Goal: Communication & Community: Ask a question

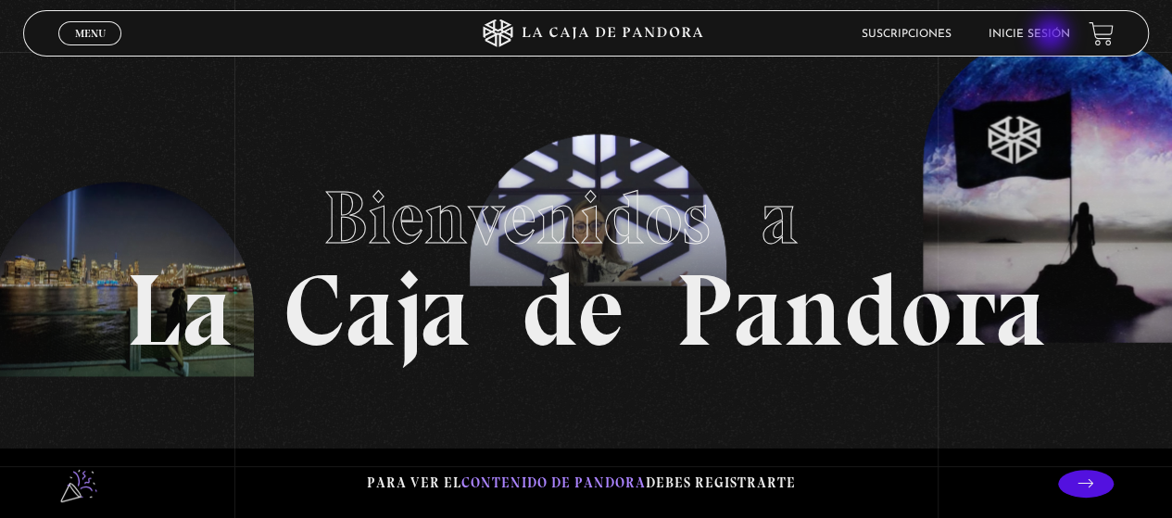
click at [1053, 36] on link "Inicie sesión" at bounding box center [1030, 34] width 82 height 11
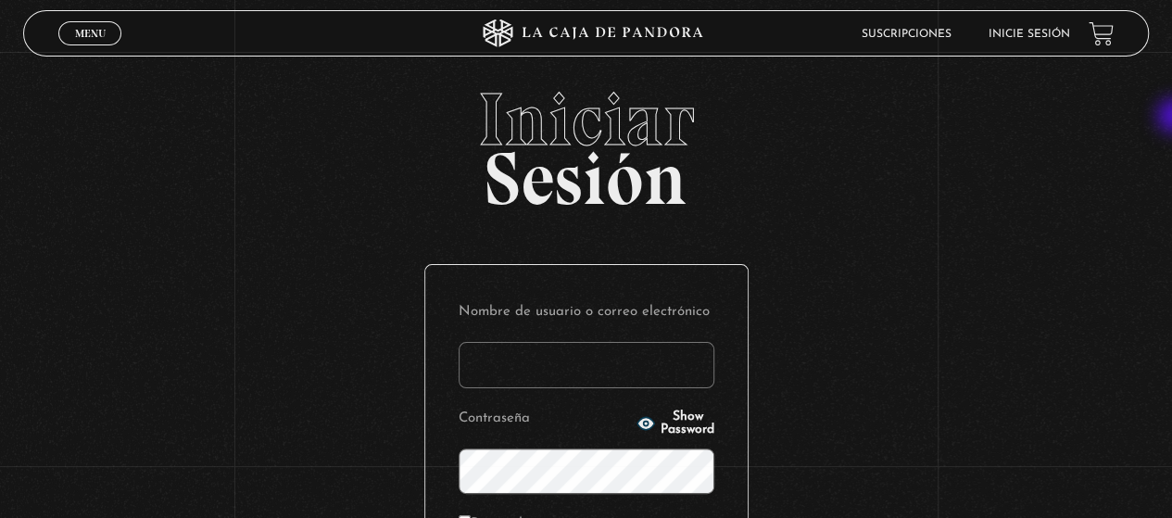
type input "[EMAIL_ADDRESS][DOMAIN_NAME]"
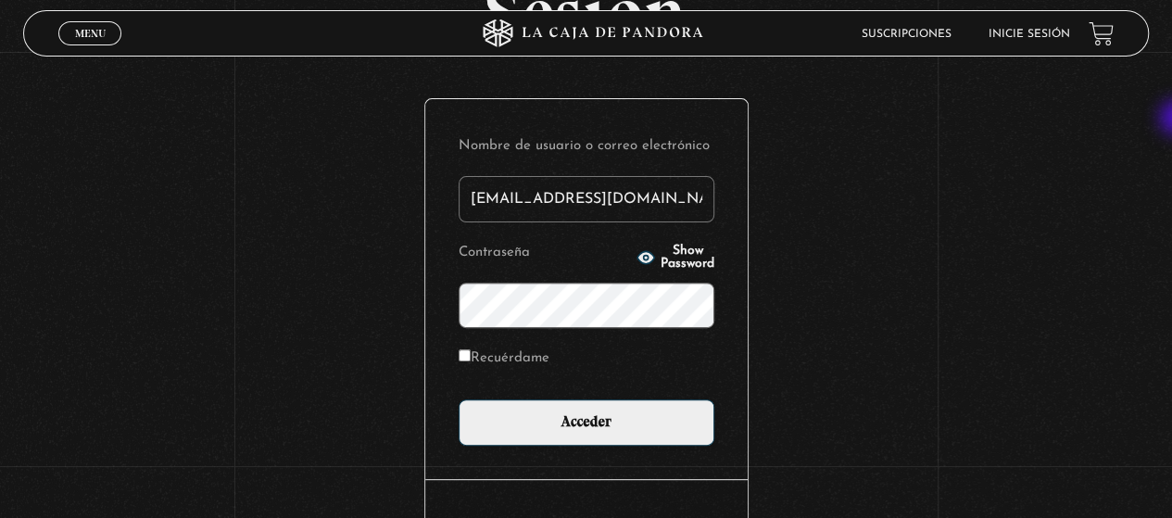
scroll to position [195, 0]
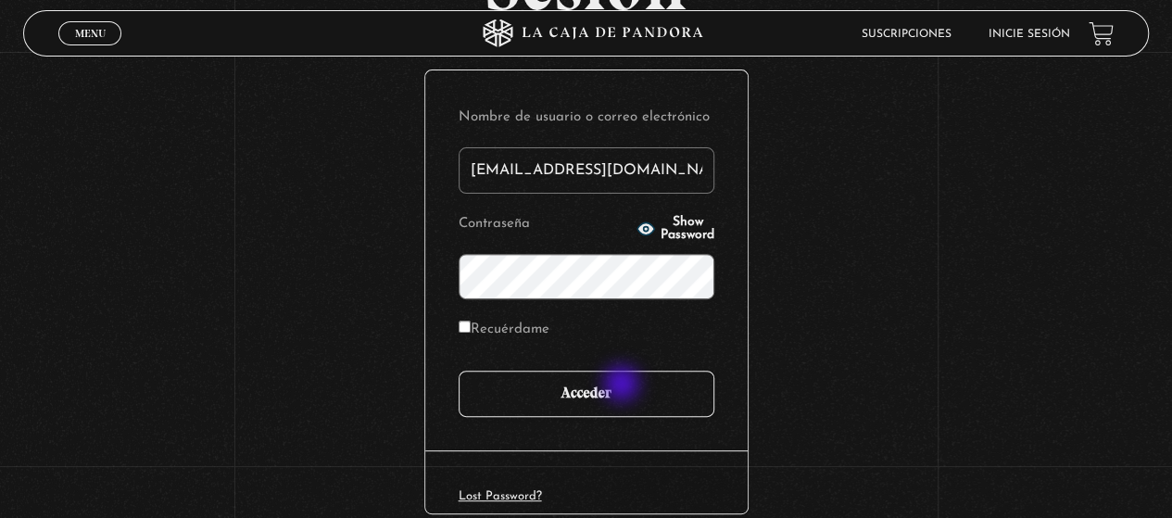
click at [624, 386] on input "Acceder" at bounding box center [587, 394] width 256 height 46
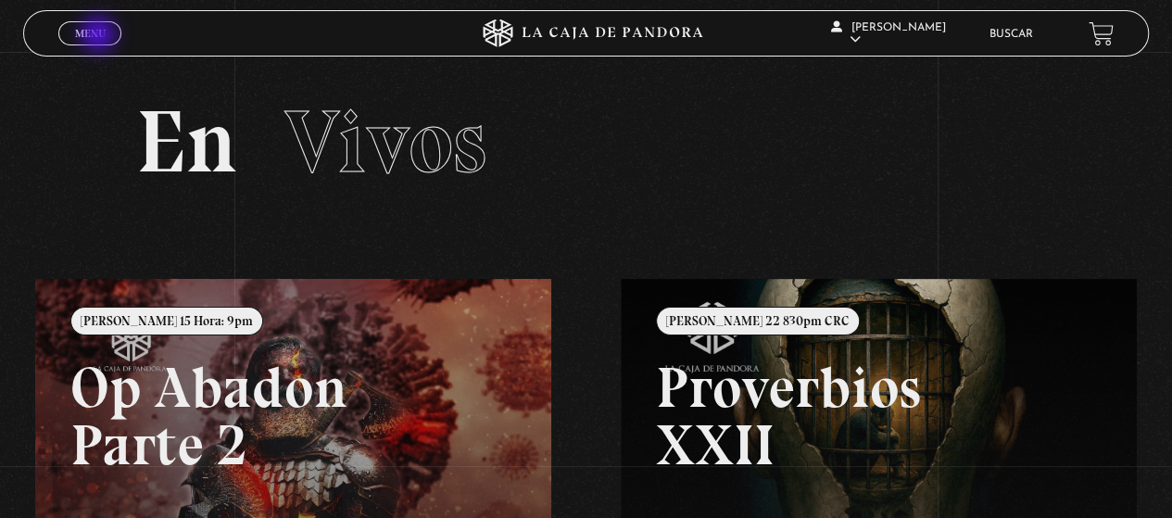
click at [100, 36] on span "Menu" at bounding box center [90, 33] width 31 height 11
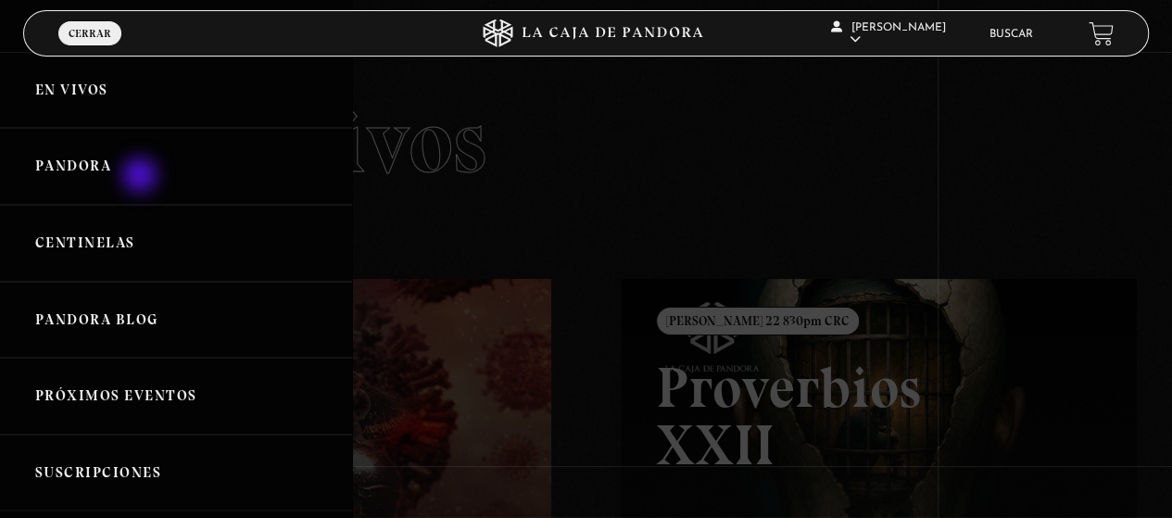
click at [142, 177] on link "Pandora" at bounding box center [176, 166] width 352 height 77
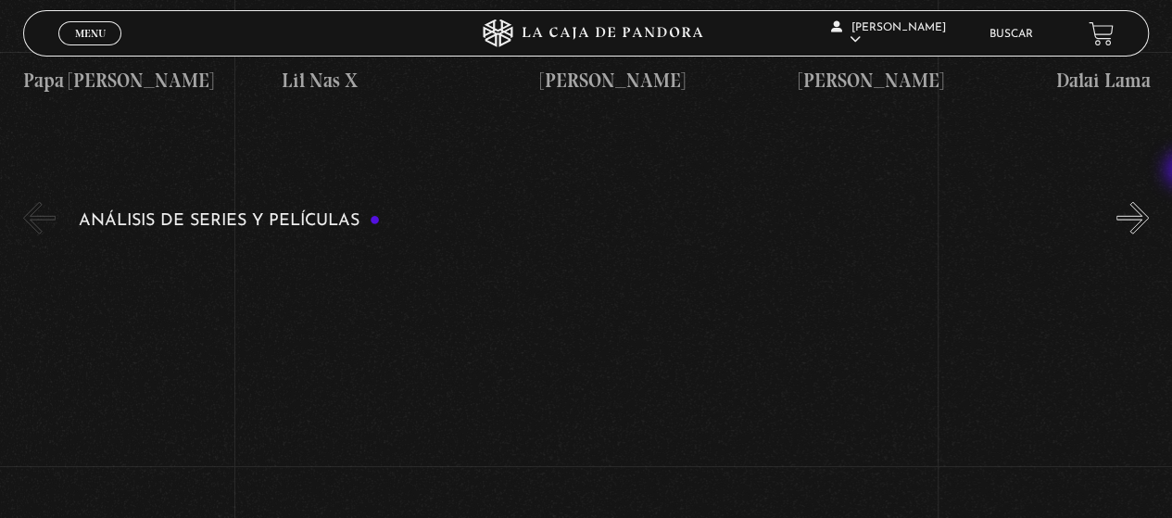
scroll to position [2393, 0]
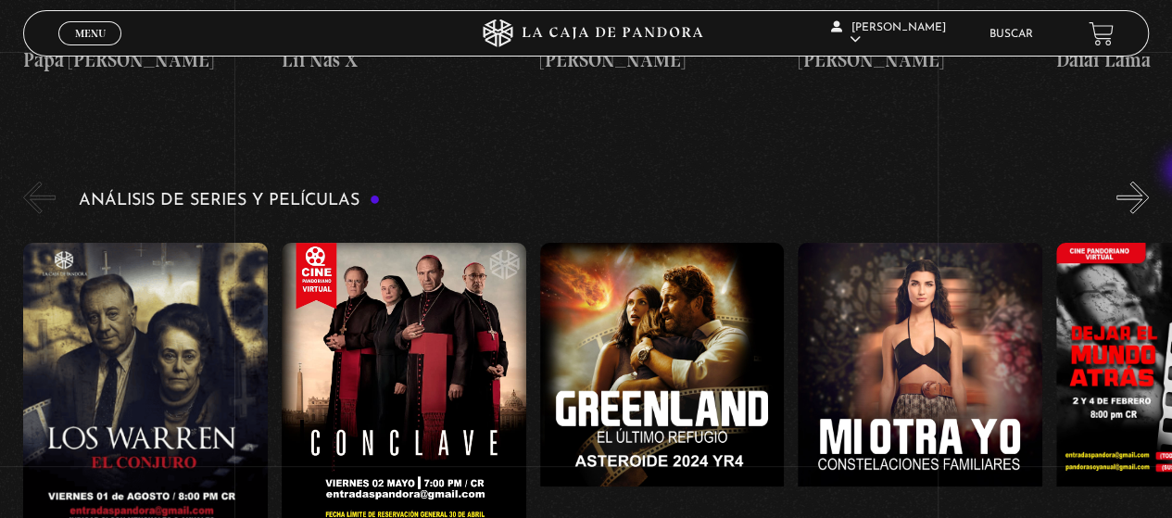
drag, startPoint x: 1177, startPoint y: 28, endPoint x: 1185, endPoint y: 172, distance: 144.8
click at [113, 283] on figure at bounding box center [145, 410] width 245 height 334
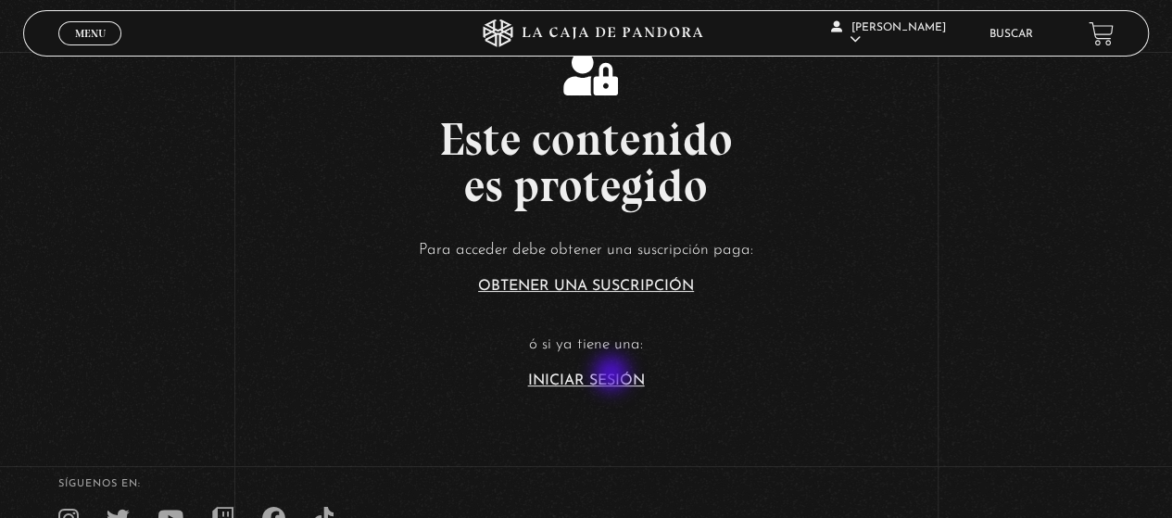
click at [614, 375] on link "Iniciar Sesión" at bounding box center [586, 380] width 117 height 15
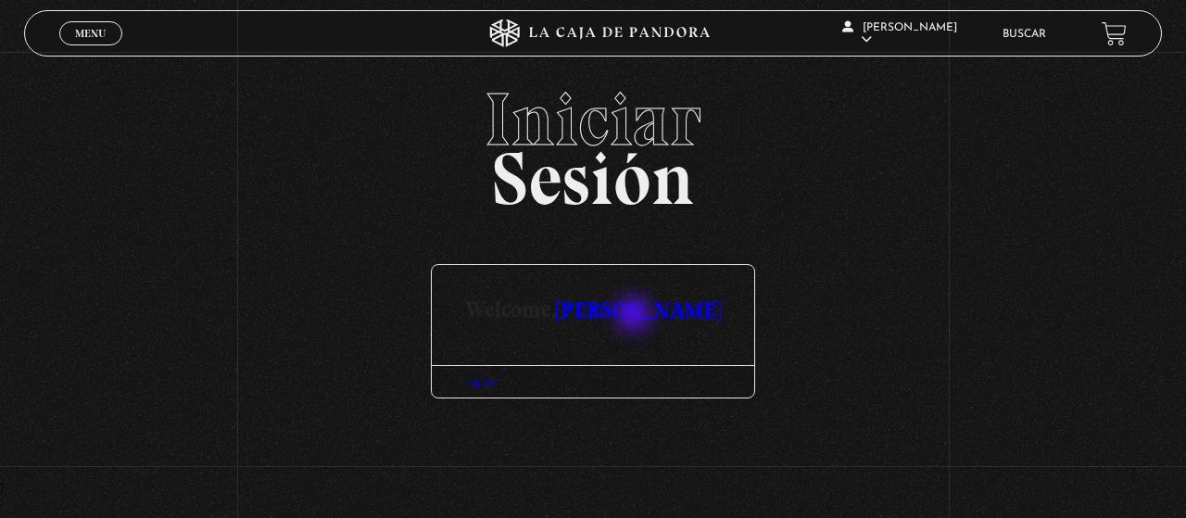
click at [636, 316] on link "[PERSON_NAME]" at bounding box center [638, 309] width 165 height 27
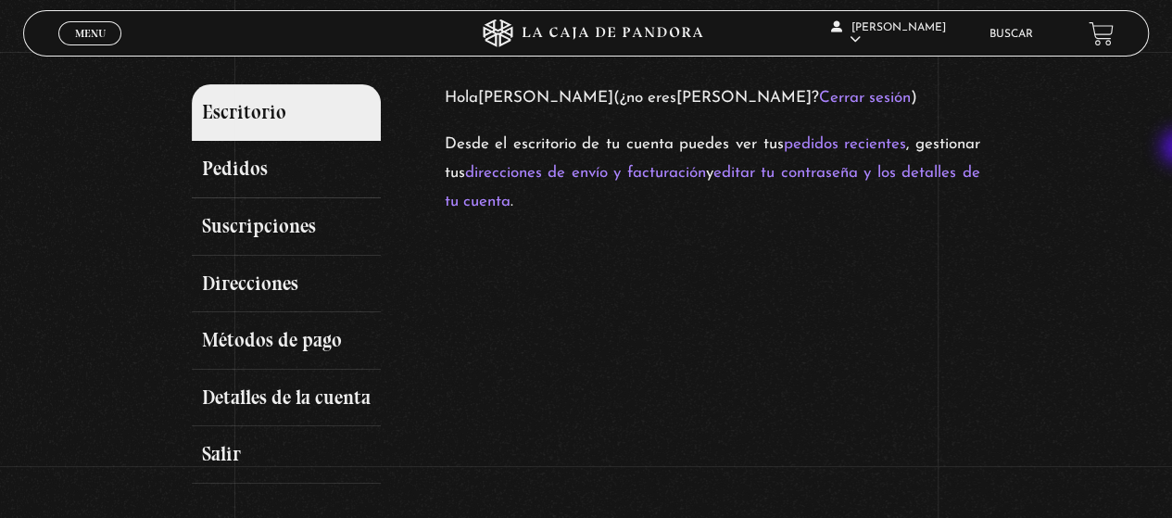
scroll to position [187, 0]
click at [248, 146] on link "Pedidos" at bounding box center [286, 168] width 189 height 57
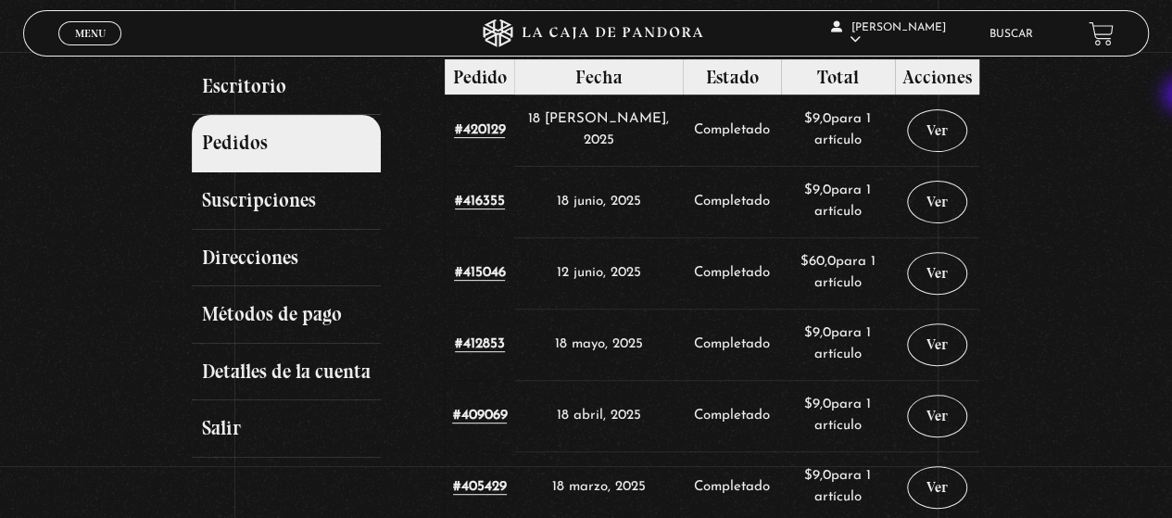
scroll to position [213, 0]
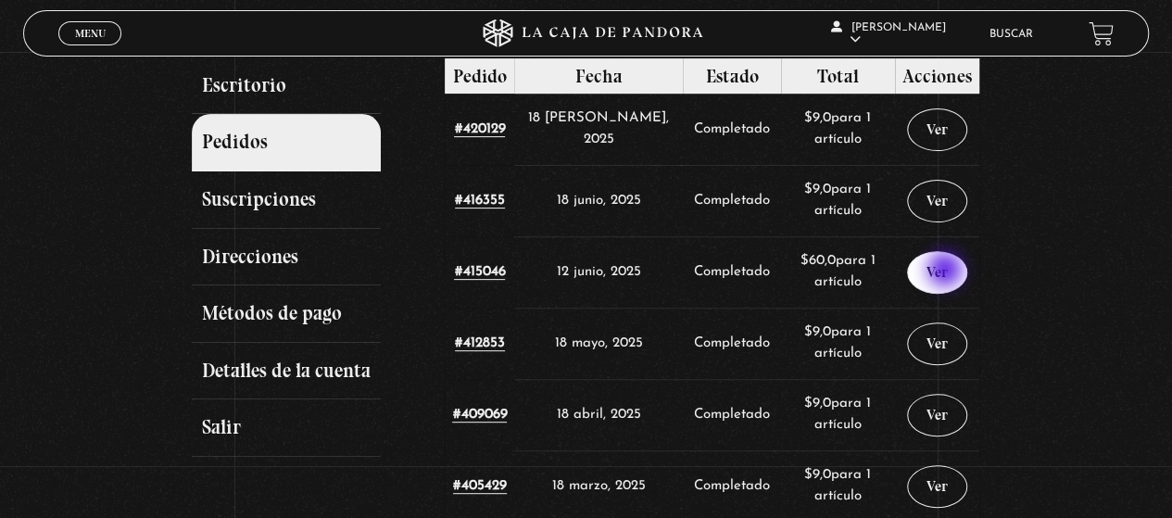
click at [947, 272] on link "Ver" at bounding box center [937, 272] width 60 height 43
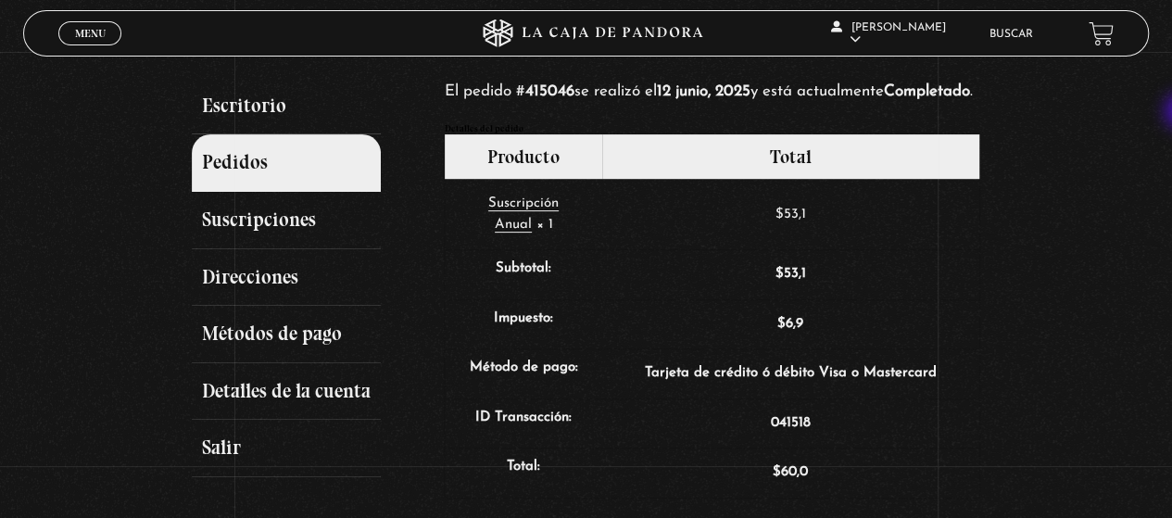
scroll to position [204, 0]
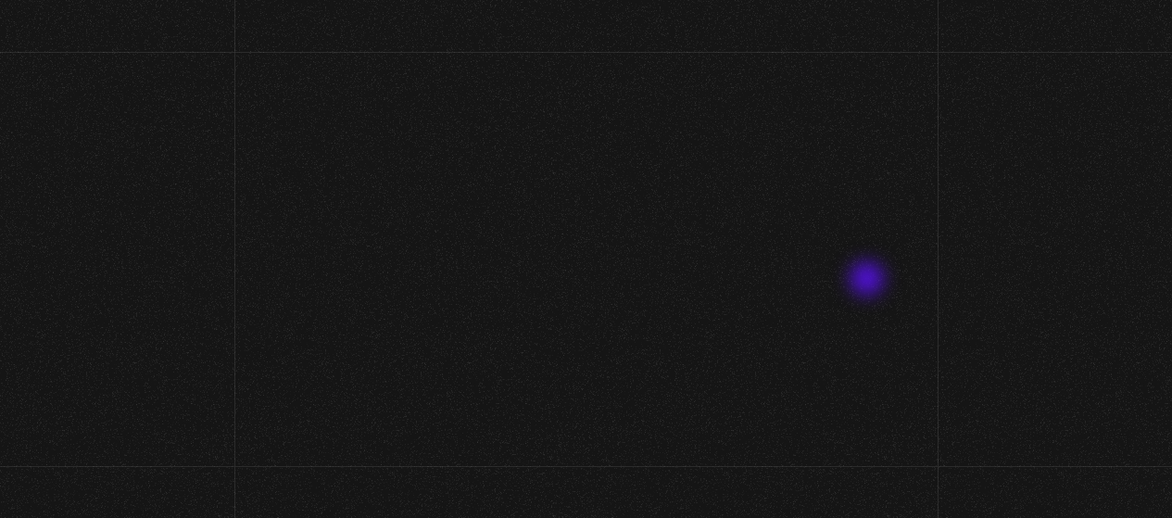
scroll to position [213, 0]
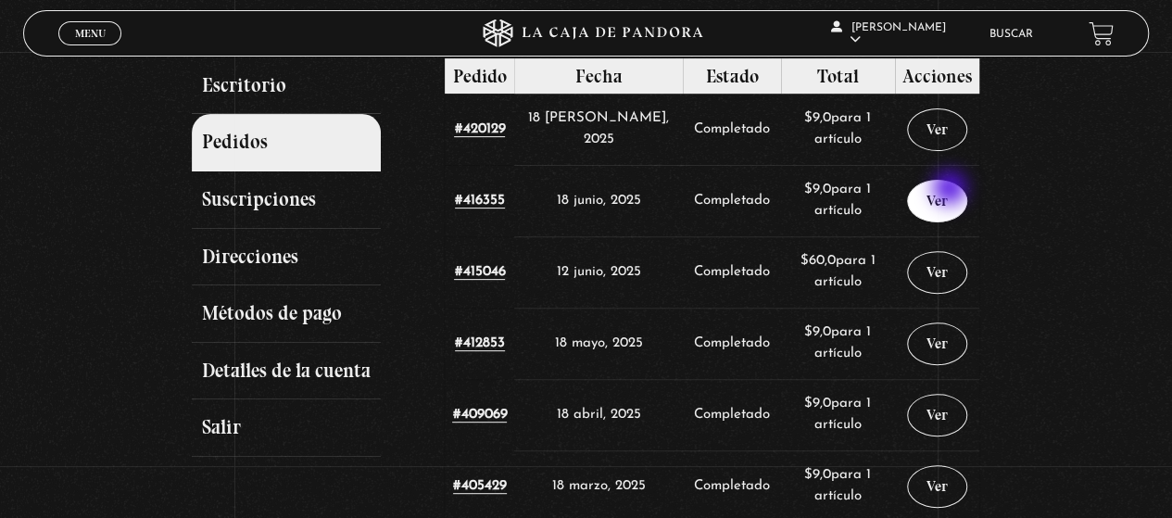
click at [952, 190] on link "Ver" at bounding box center [937, 201] width 60 height 43
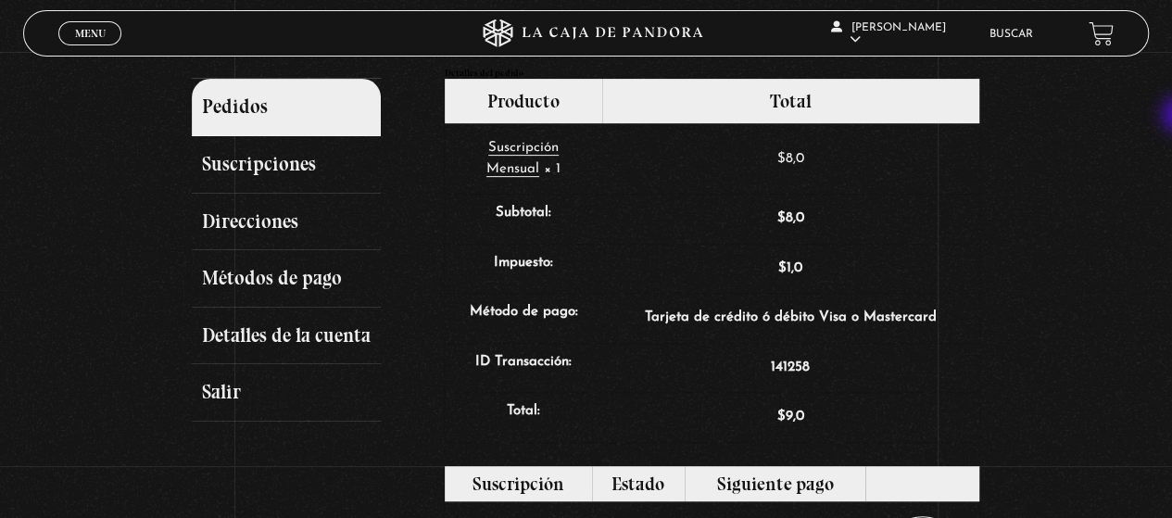
scroll to position [247, 0]
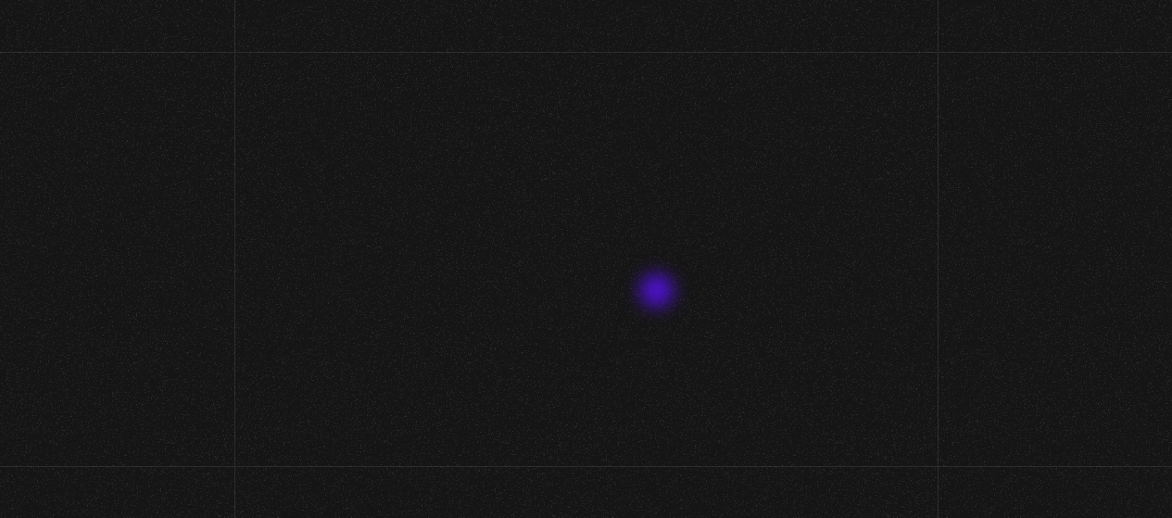
scroll to position [213, 0]
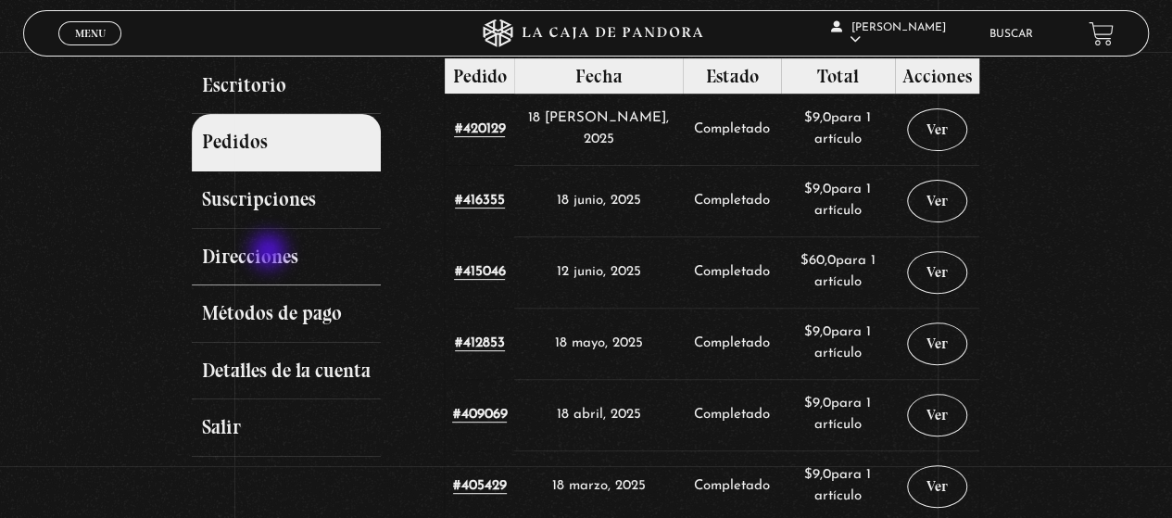
click at [271, 253] on link "Direcciones" at bounding box center [286, 257] width 189 height 57
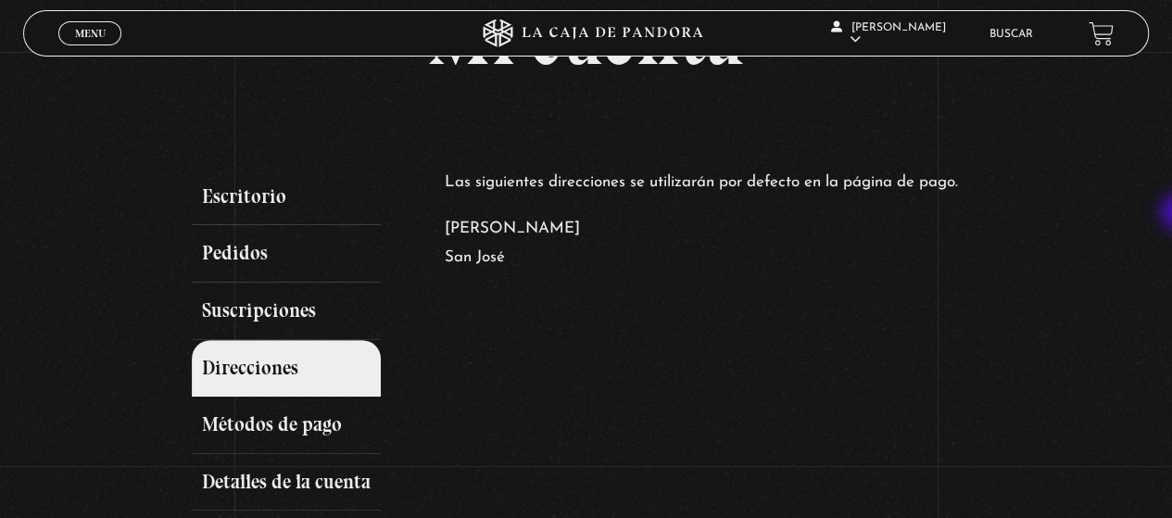
scroll to position [95, 0]
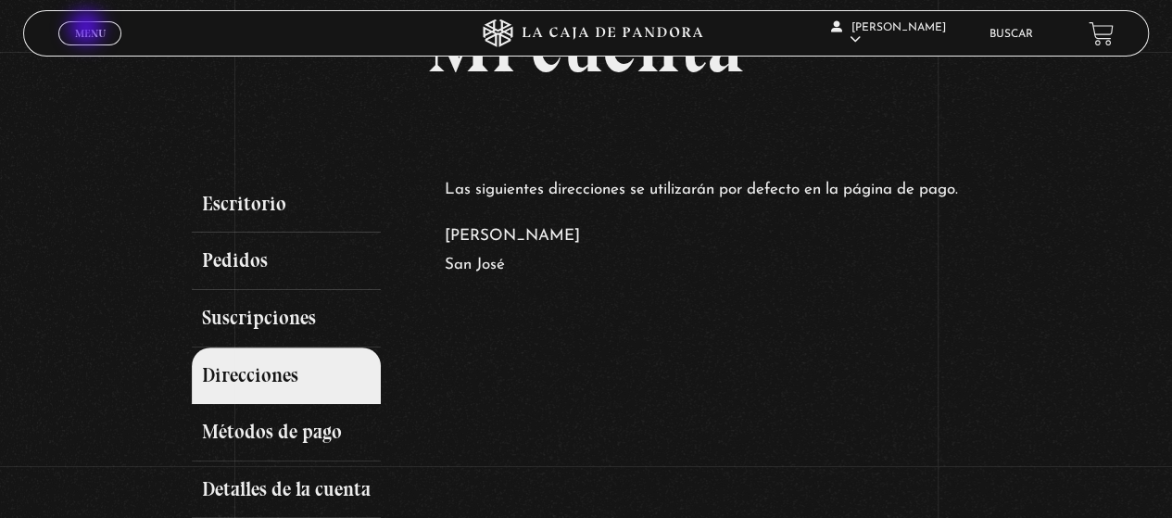
click at [88, 30] on span "Menu" at bounding box center [90, 33] width 31 height 11
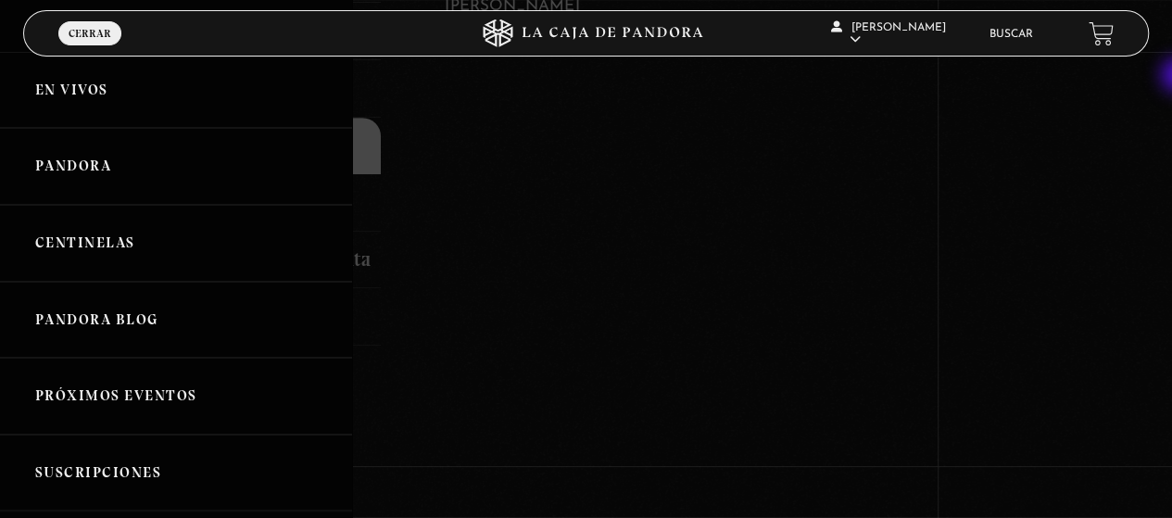
scroll to position [480, 0]
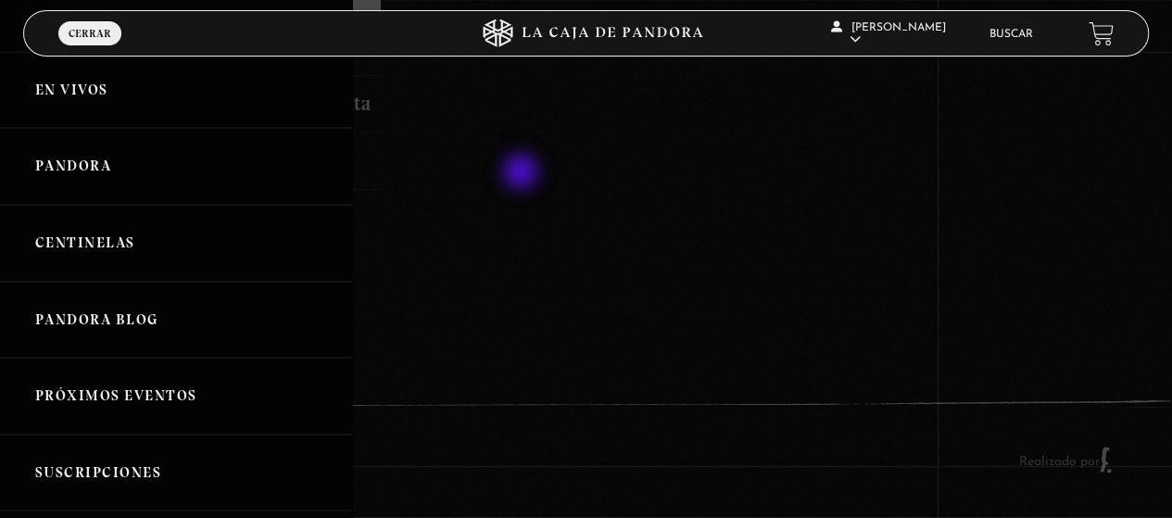
click at [523, 173] on div at bounding box center [586, 259] width 1172 height 518
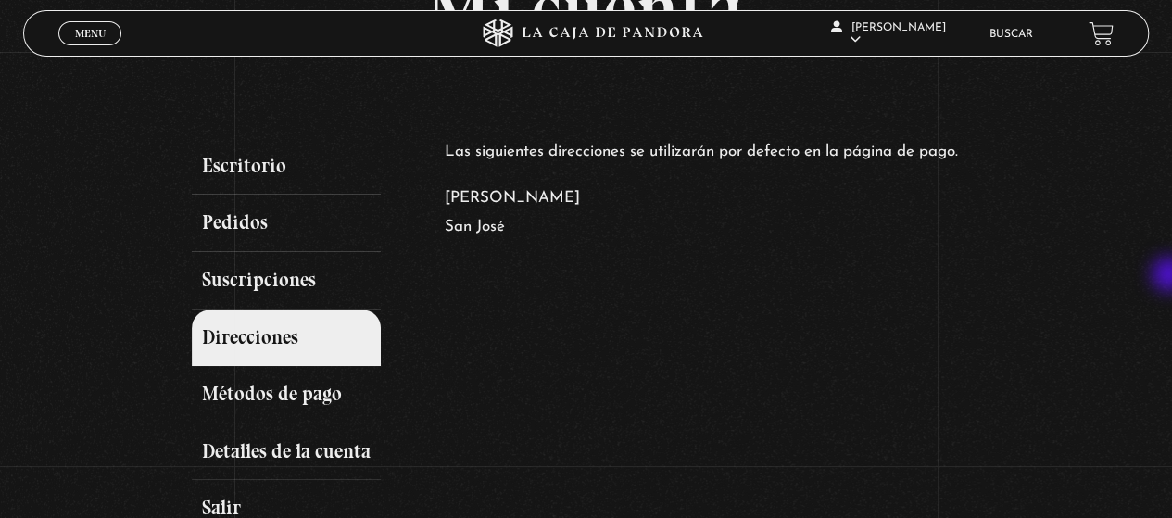
scroll to position [113, 0]
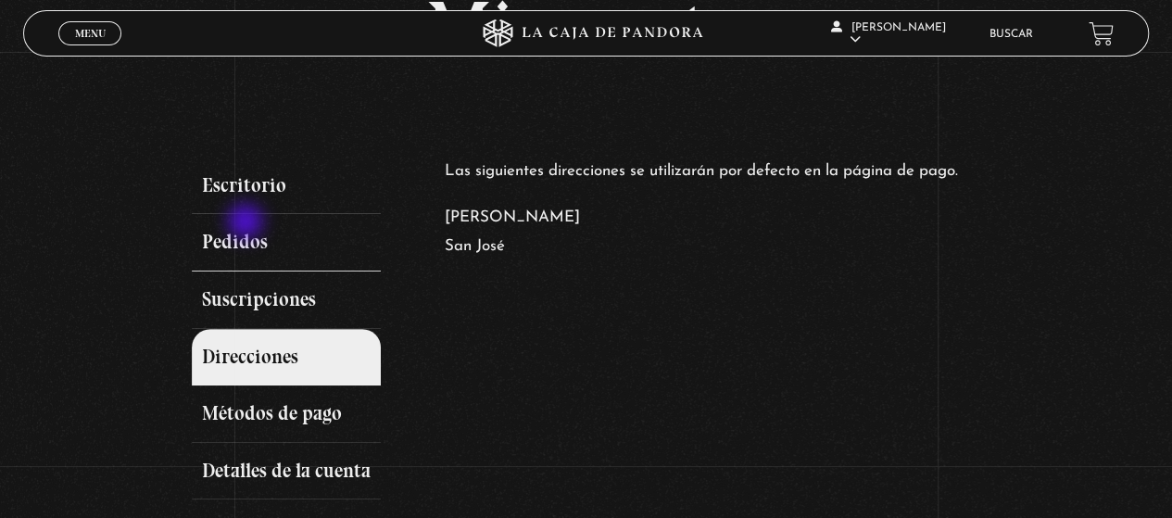
click at [247, 223] on link "Pedidos" at bounding box center [286, 242] width 189 height 57
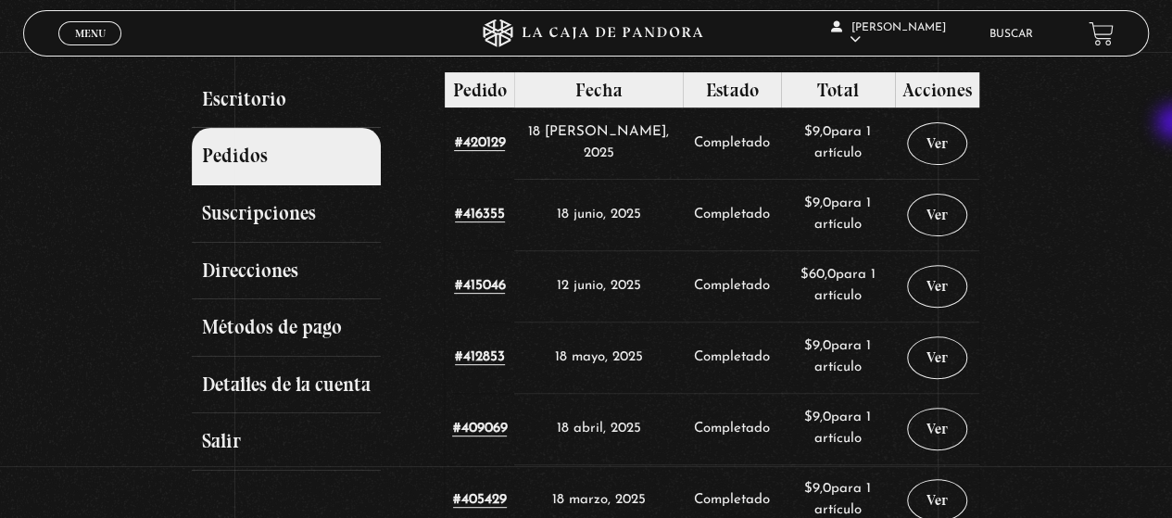
scroll to position [193, 0]
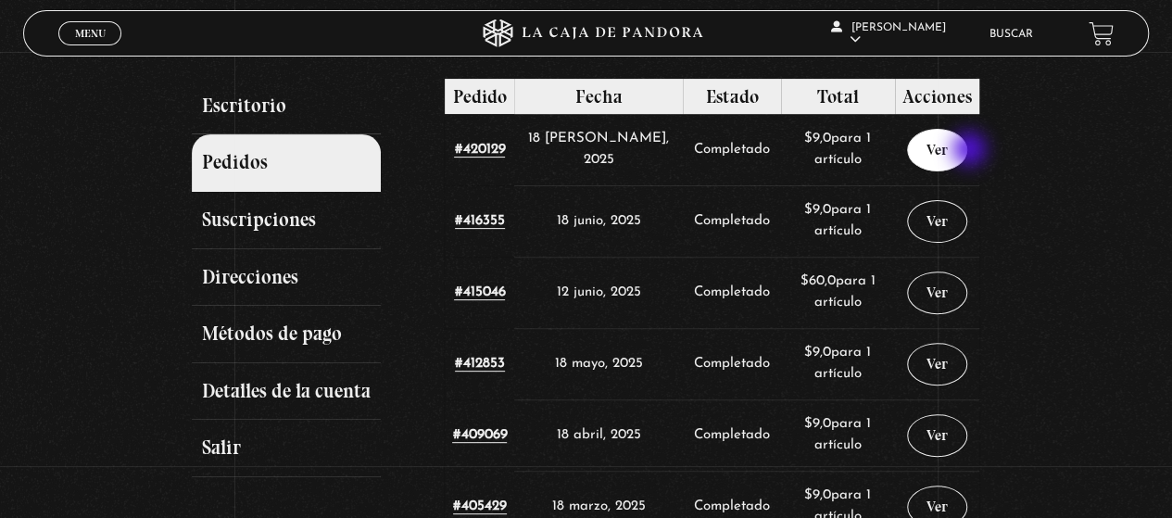
click at [968, 151] on link "Ver" at bounding box center [937, 150] width 60 height 43
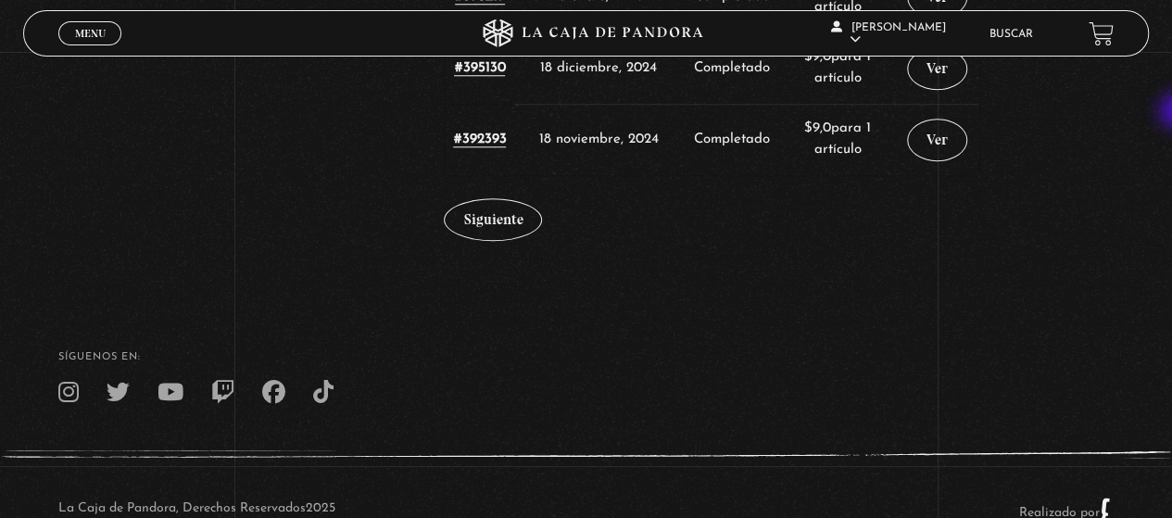
scroll to position [854, 0]
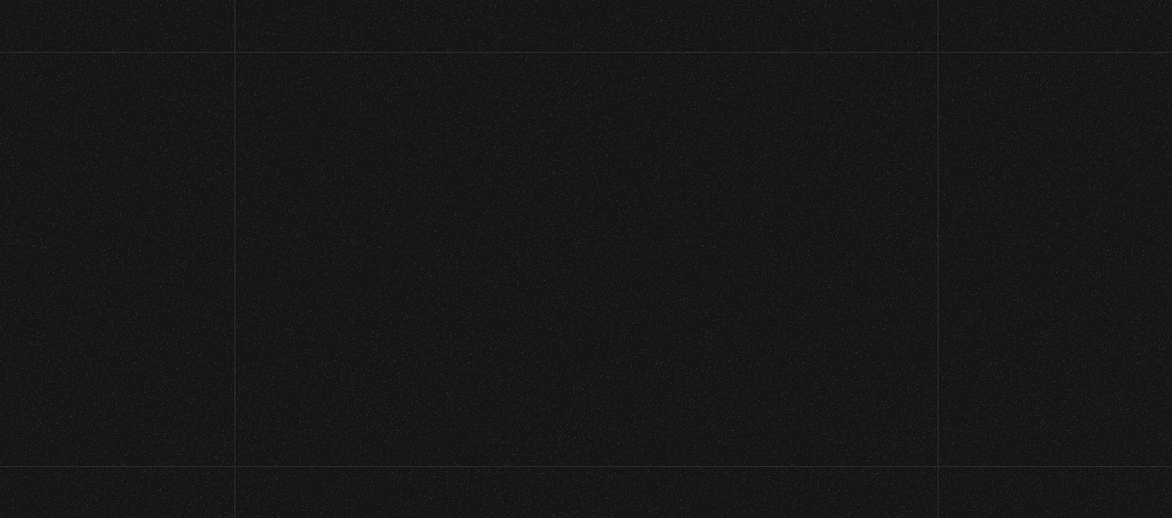
scroll to position [120, 0]
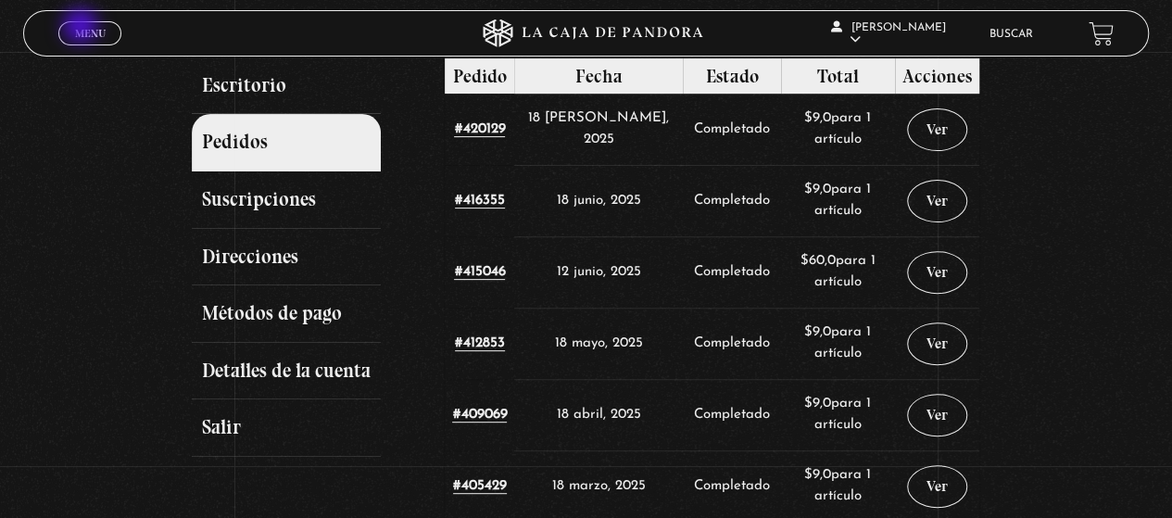
click at [82, 28] on span "Menu" at bounding box center [90, 33] width 31 height 11
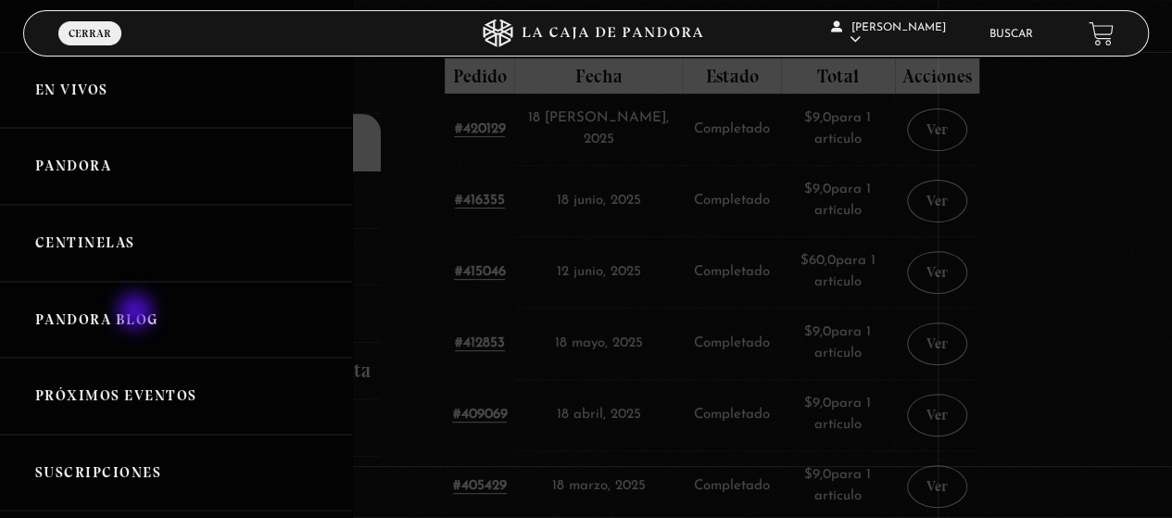
click at [137, 313] on link "Pandora Blog" at bounding box center [176, 320] width 352 height 77
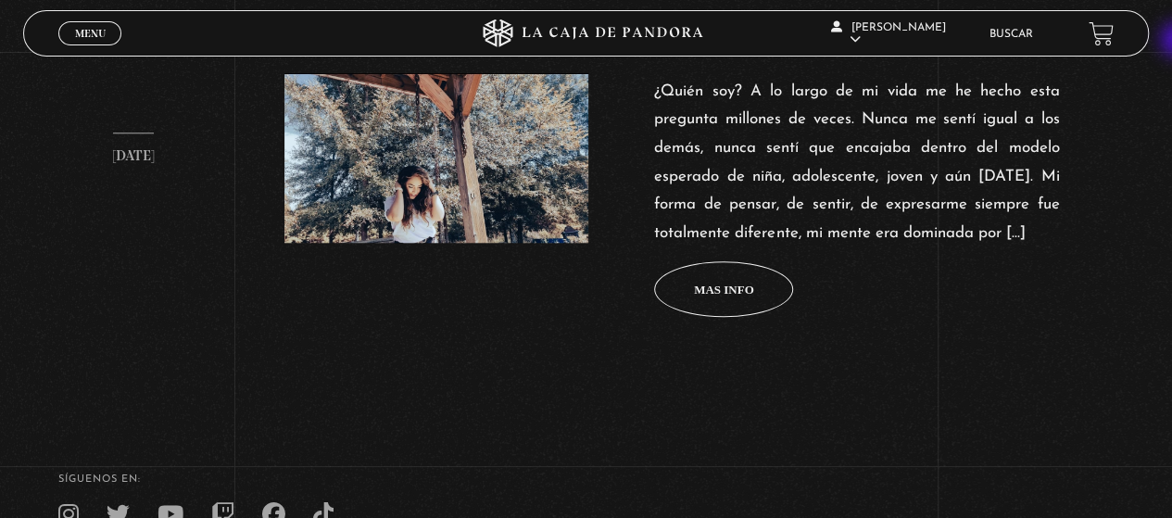
scroll to position [1011, 0]
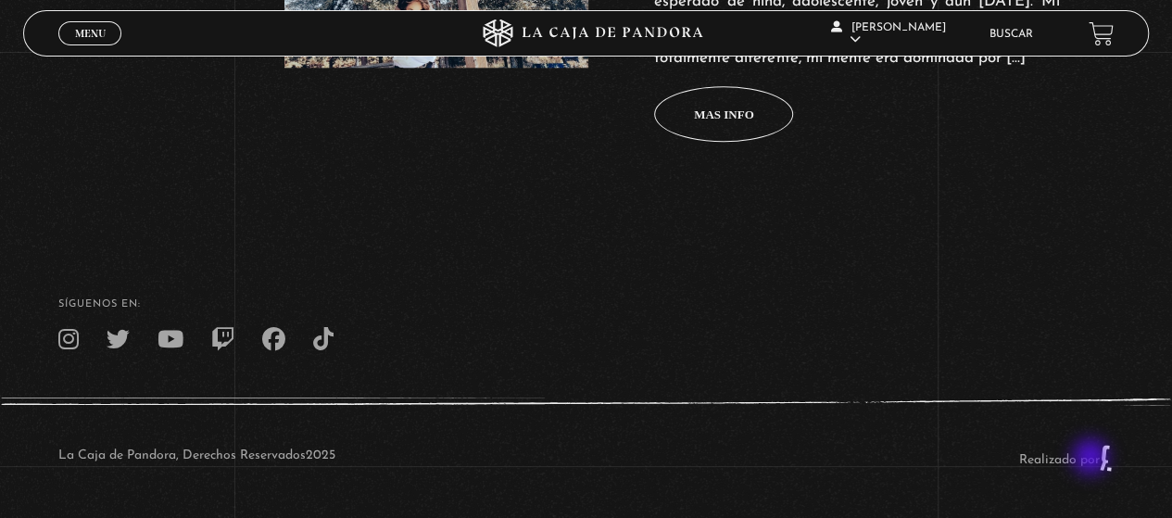
click at [1093, 459] on link "Realizado por" at bounding box center [1066, 460] width 95 height 14
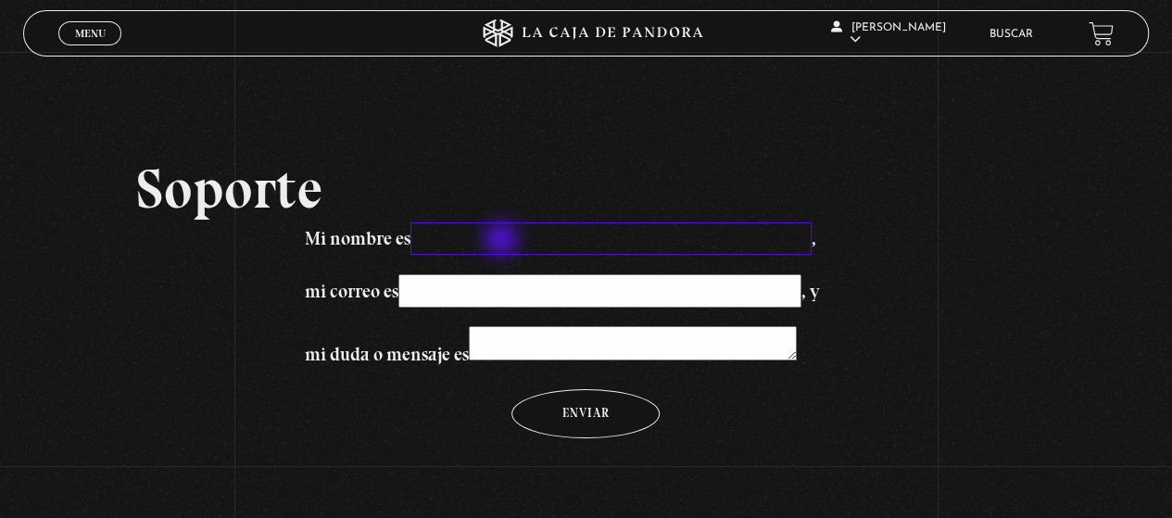
click at [503, 241] on input "Mi nombre es ," at bounding box center [611, 238] width 401 height 32
click at [538, 235] on input "Gabriela o" at bounding box center [611, 238] width 401 height 32
click at [562, 238] on input "Gabriela Rod" at bounding box center [611, 238] width 401 height 32
click at [543, 246] on input "Gabriela Rodrígues Moreno" at bounding box center [611, 238] width 401 height 32
click at [543, 240] on input "Gabriela Rodrígues Moreno" at bounding box center [611, 238] width 401 height 32
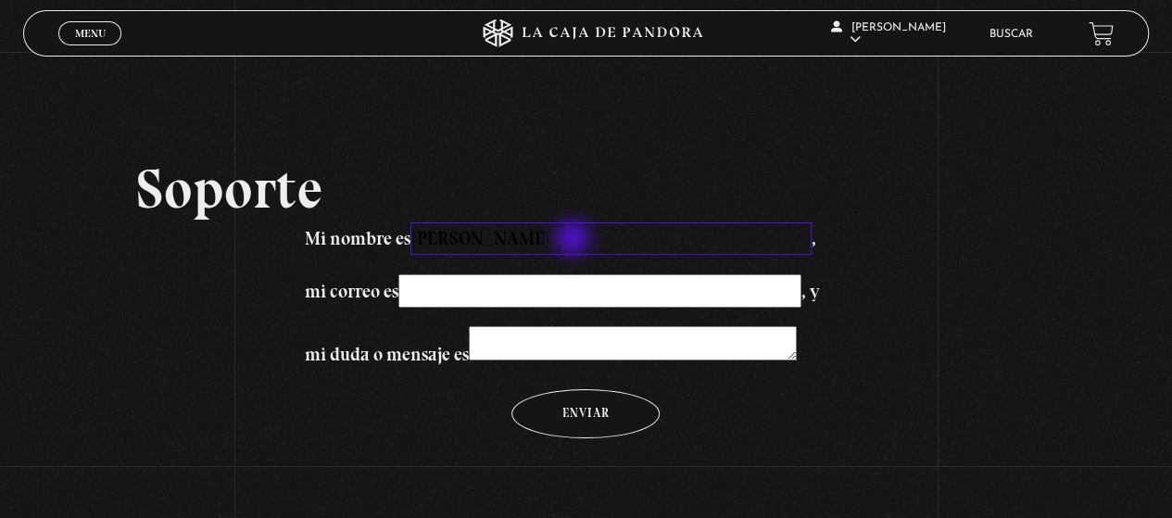
click at [575, 240] on input "Gabriela Rodrígues Moreno" at bounding box center [611, 238] width 401 height 32
paste input "z"
type input "Gabriela Rodríguez Moreno"
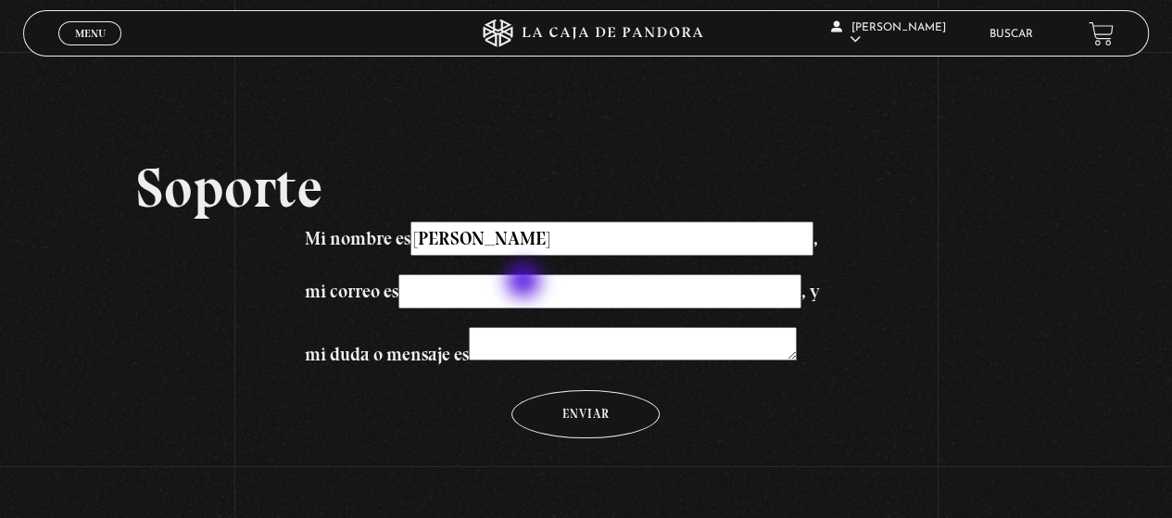
click at [525, 283] on input "mi correo es , y" at bounding box center [600, 291] width 403 height 34
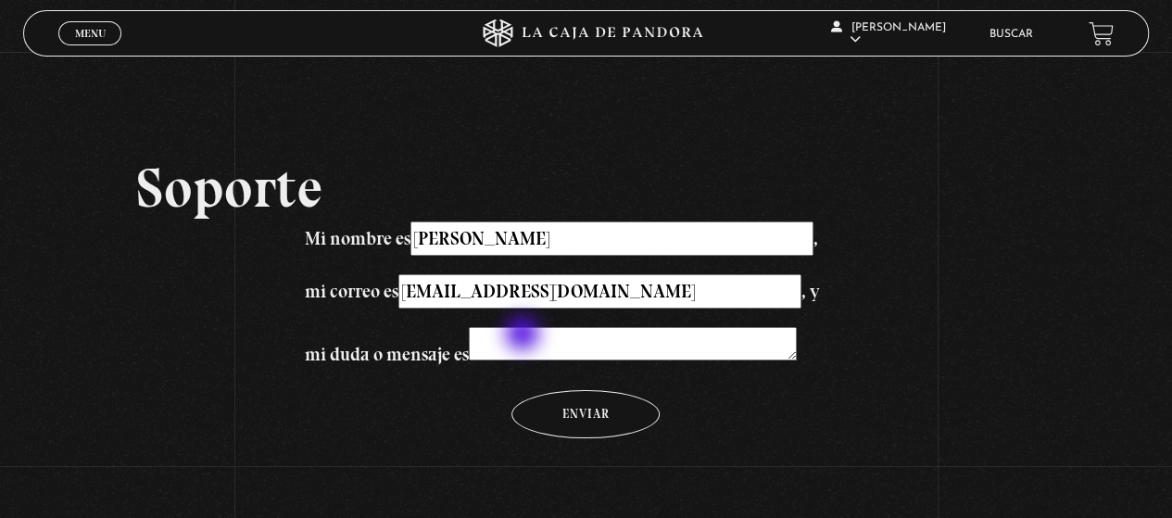
type input "gabrielarodri25@gmail.com"
click at [525, 337] on textarea "mi duda o mensaje es" at bounding box center [633, 344] width 328 height 34
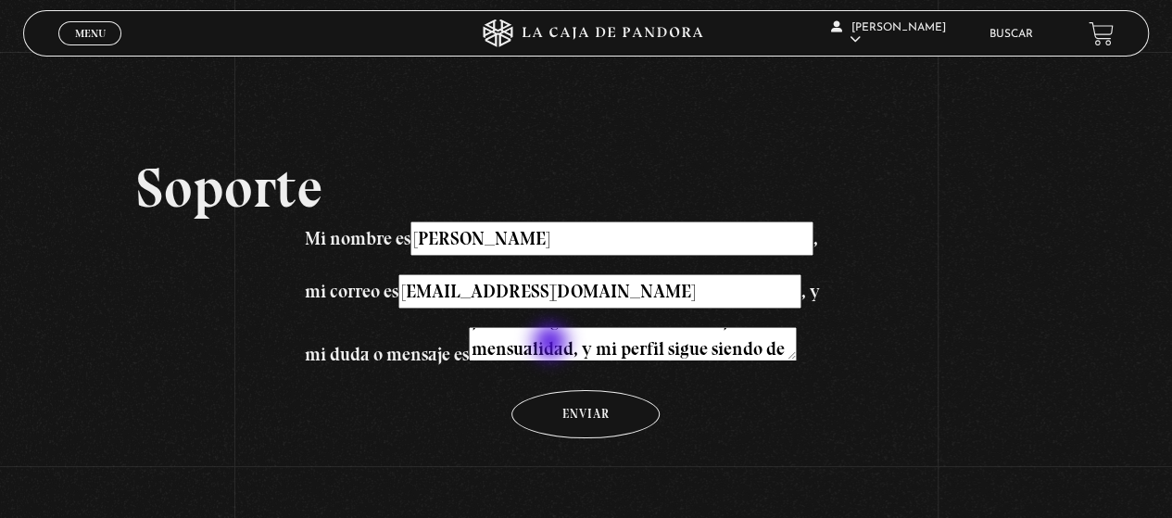
click at [552, 344] on textarea "En el mes de junio 2025 cambié mi suscripción de mensual a anual, y en los mese…" at bounding box center [633, 344] width 328 height 34
click at [671, 353] on textarea "En el mes de junio 2025 cambié mi suscripción de mensual a anual, y en los mese…" at bounding box center [633, 344] width 328 height 34
click at [612, 346] on textarea "En el mes de junio 2025 cambié mi suscripción de mensual a anual, y en los mese…" at bounding box center [633, 344] width 328 height 34
click at [711, 344] on textarea "En el mes de junio 2025 cambié mi suscripción de mensual a anual, y en los mese…" at bounding box center [633, 344] width 328 height 34
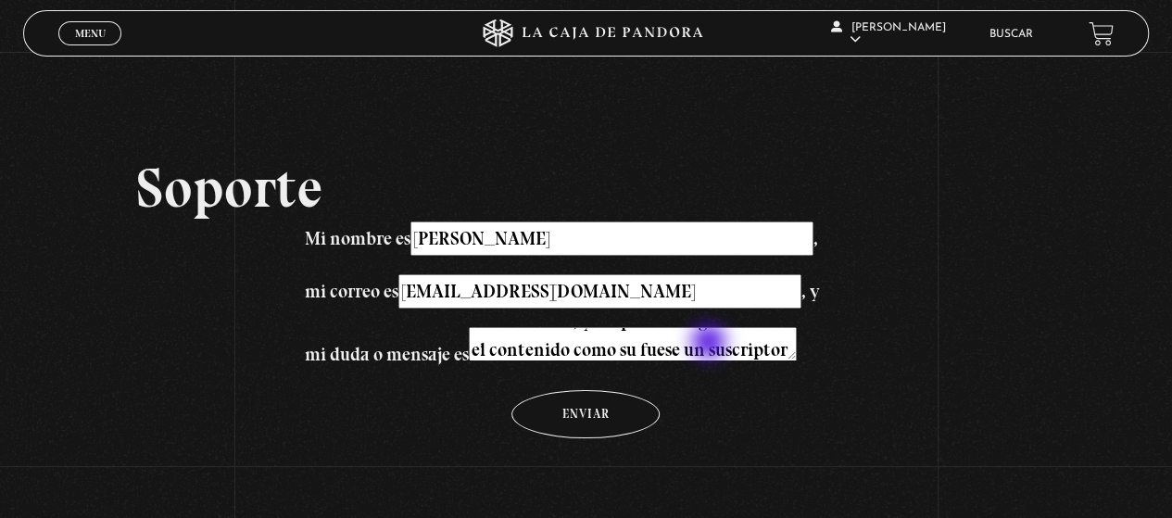
scroll to position [165, 0]
click at [690, 346] on textarea "En el mes de junio 2025 cambié mi suscripción de mensual a anual, y en los mese…" at bounding box center [633, 344] width 328 height 34
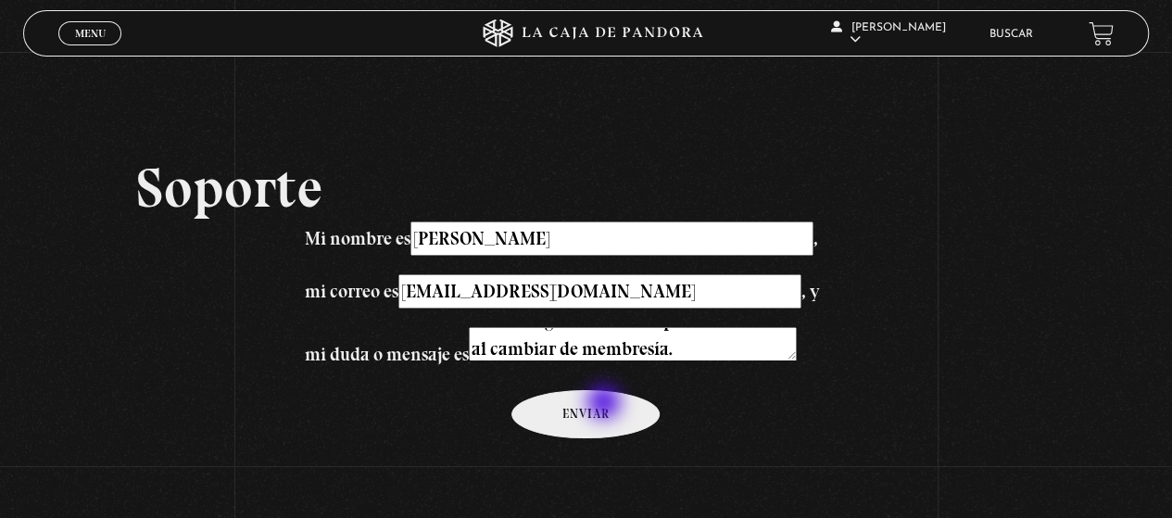
type textarea "En el mes de junio 2025 cambié mi suscripción de mensual a anual, y en los mese…"
click at [606, 404] on input "Enviar" at bounding box center [586, 414] width 148 height 49
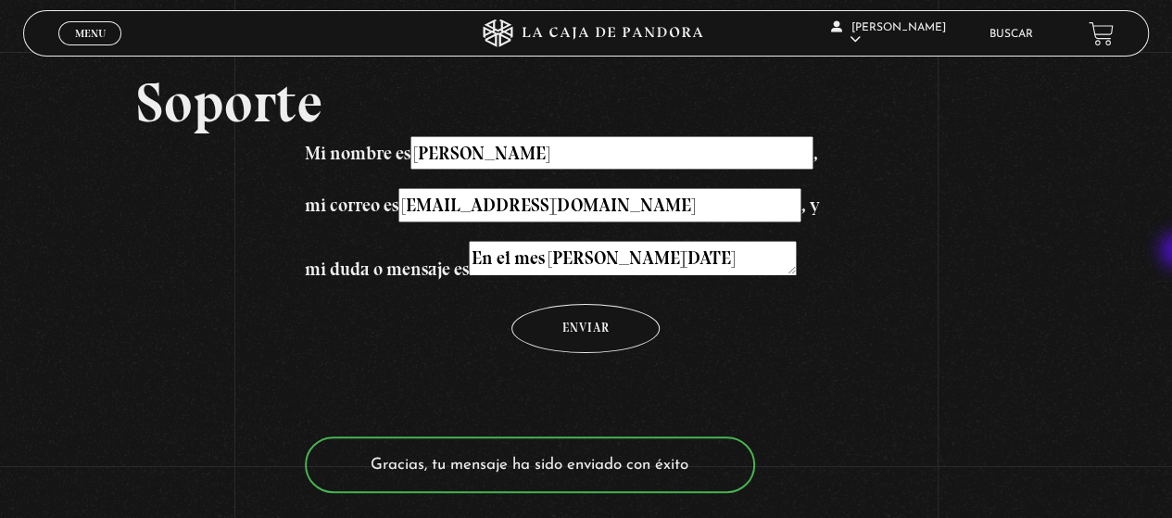
scroll to position [0, 0]
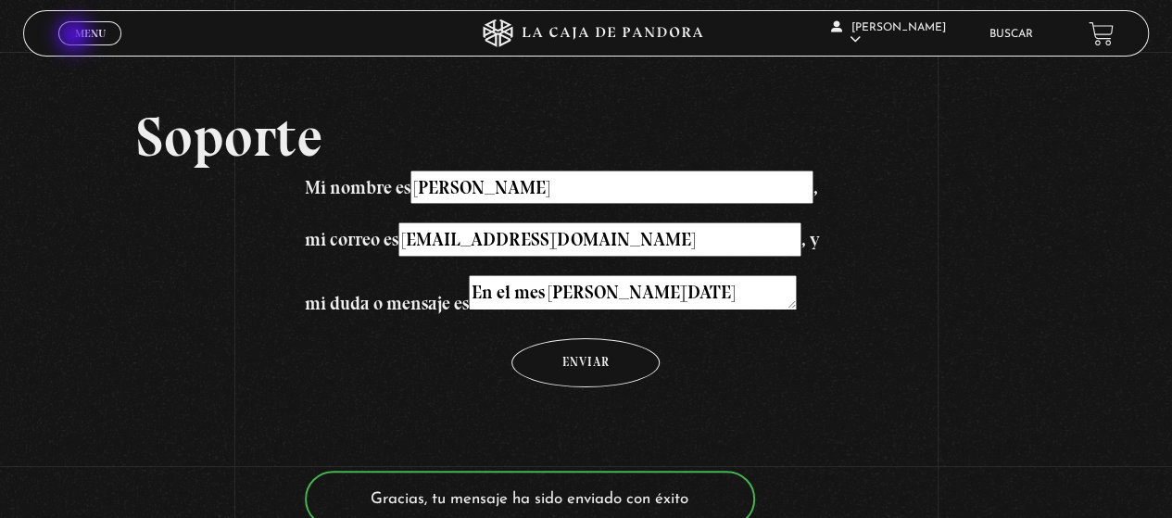
click at [76, 37] on span "Menu" at bounding box center [90, 33] width 31 height 11
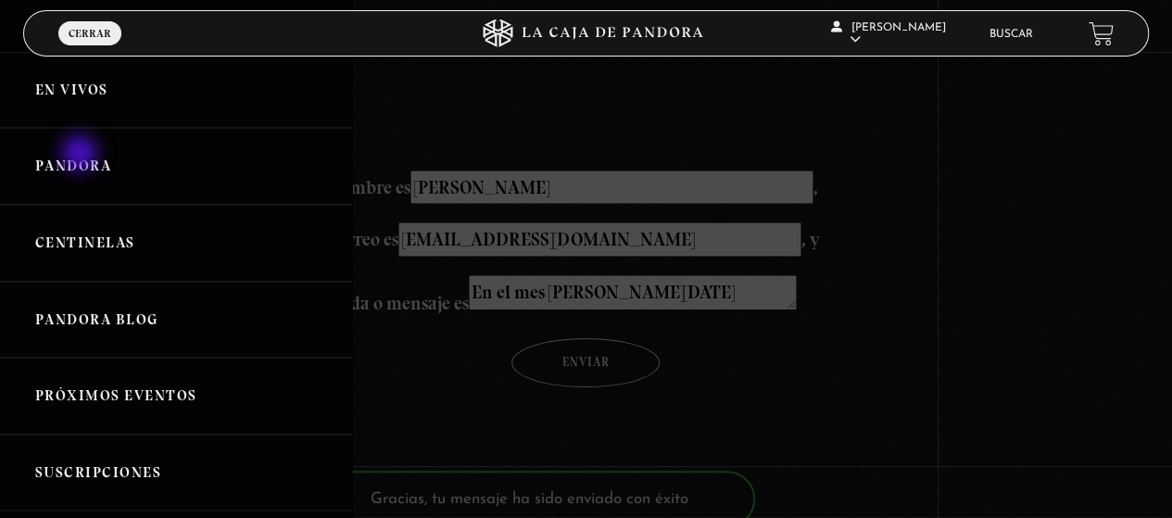
click at [82, 155] on link "Pandora" at bounding box center [176, 166] width 352 height 77
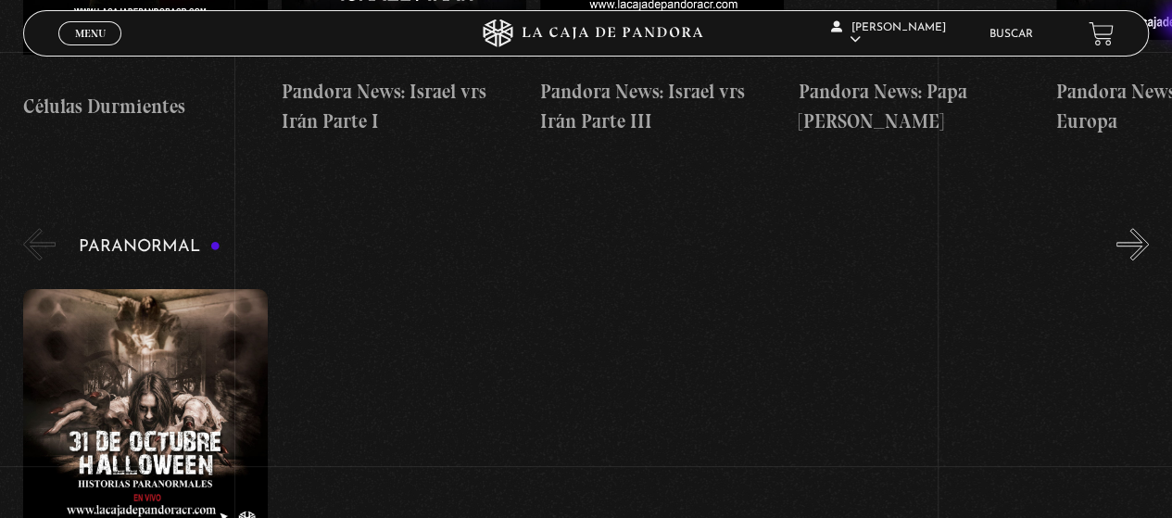
scroll to position [671, 0]
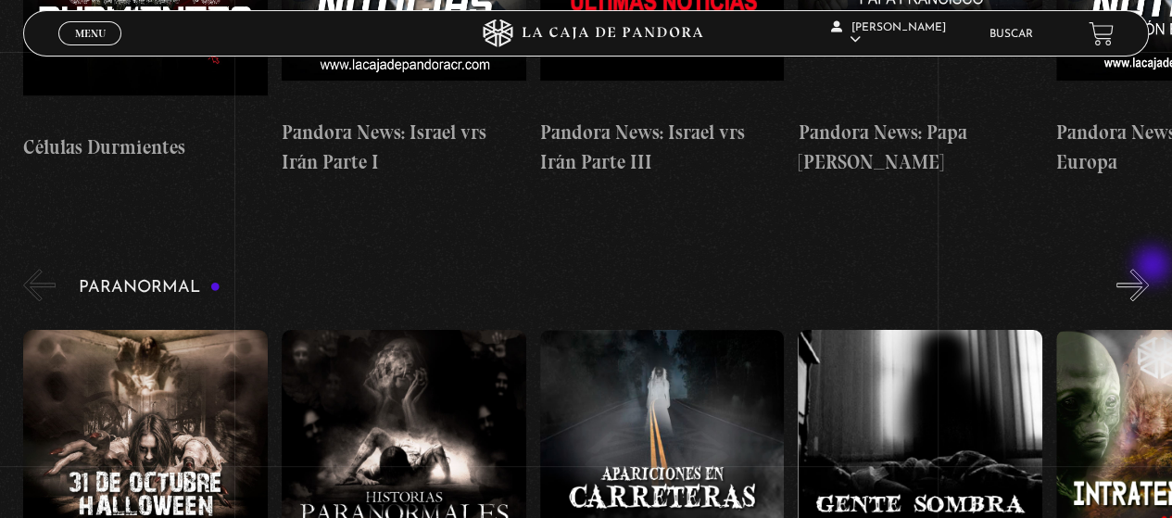
click at [1149, 269] on button "»" at bounding box center [1133, 285] width 32 height 32
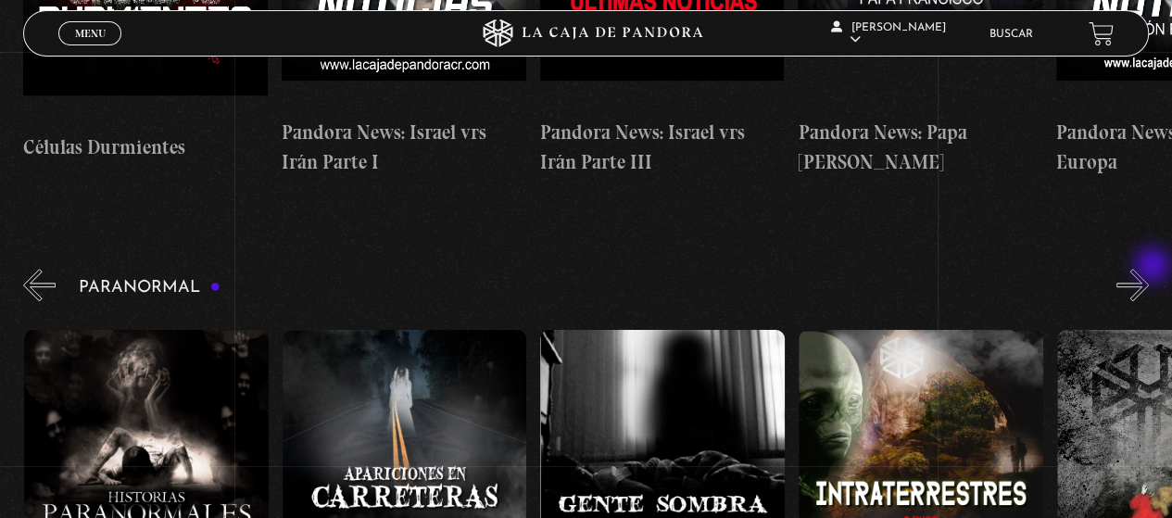
click at [1149, 269] on button "»" at bounding box center [1133, 285] width 32 height 32
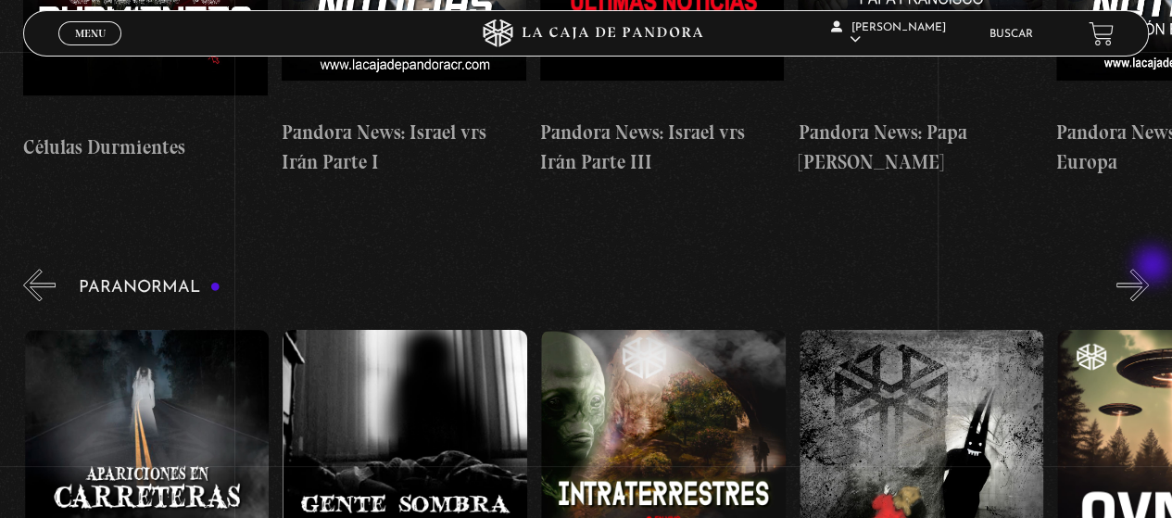
click at [1149, 269] on button "»" at bounding box center [1133, 285] width 32 height 32
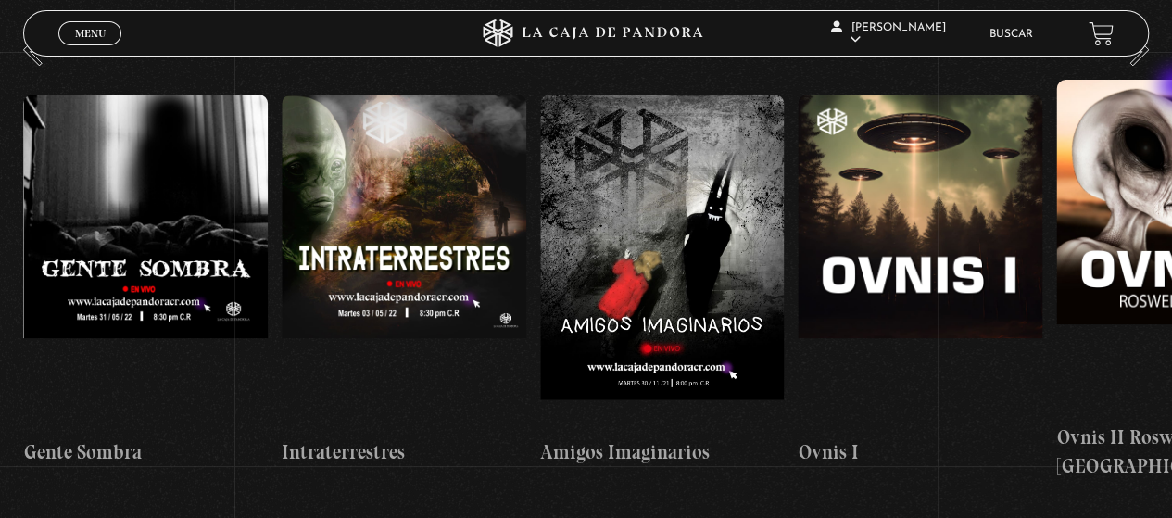
scroll to position [815, 0]
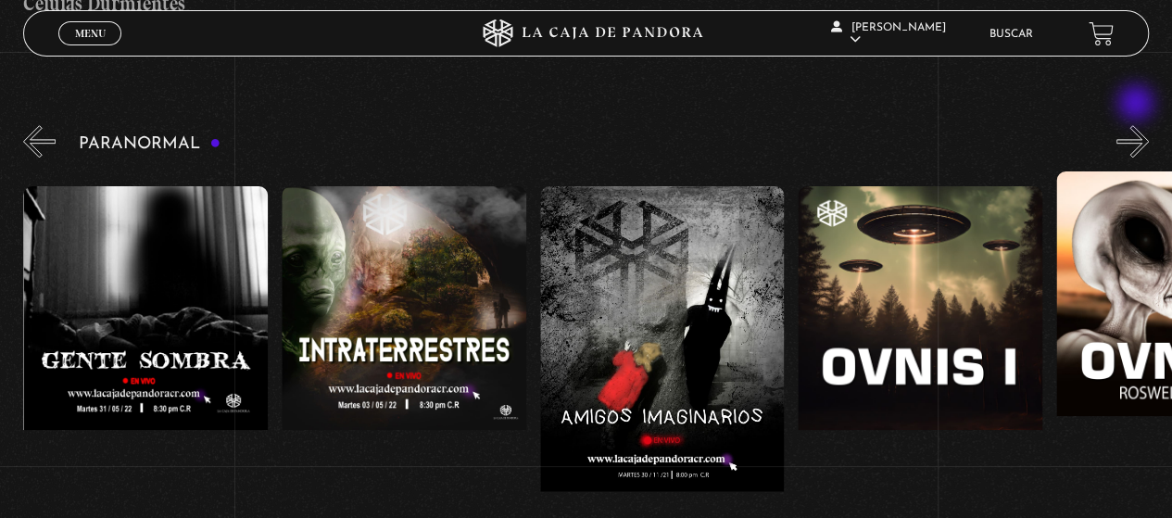
click at [1138, 125] on button "»" at bounding box center [1133, 141] width 32 height 32
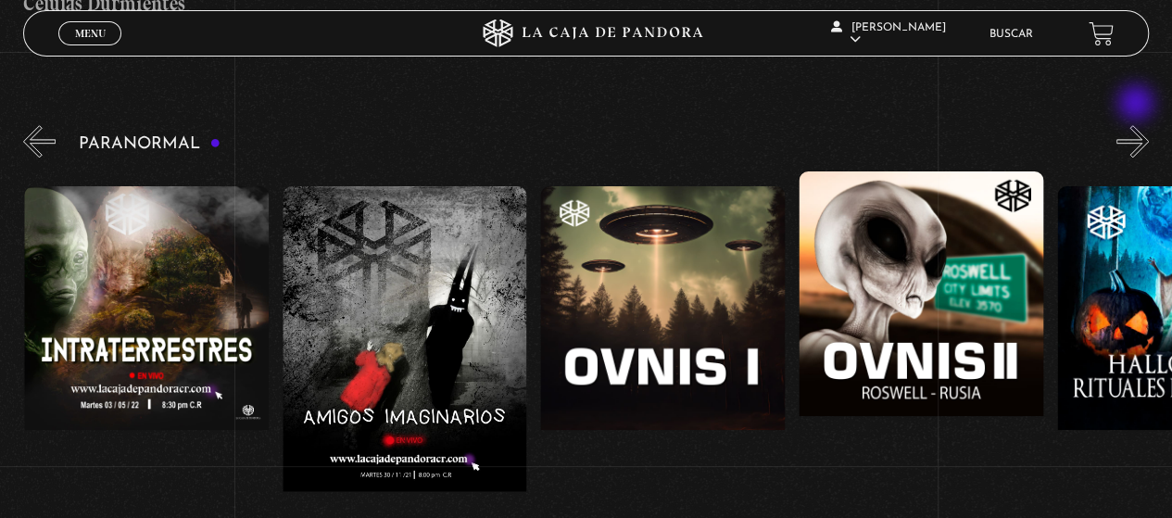
click at [1138, 125] on button "»" at bounding box center [1133, 141] width 32 height 32
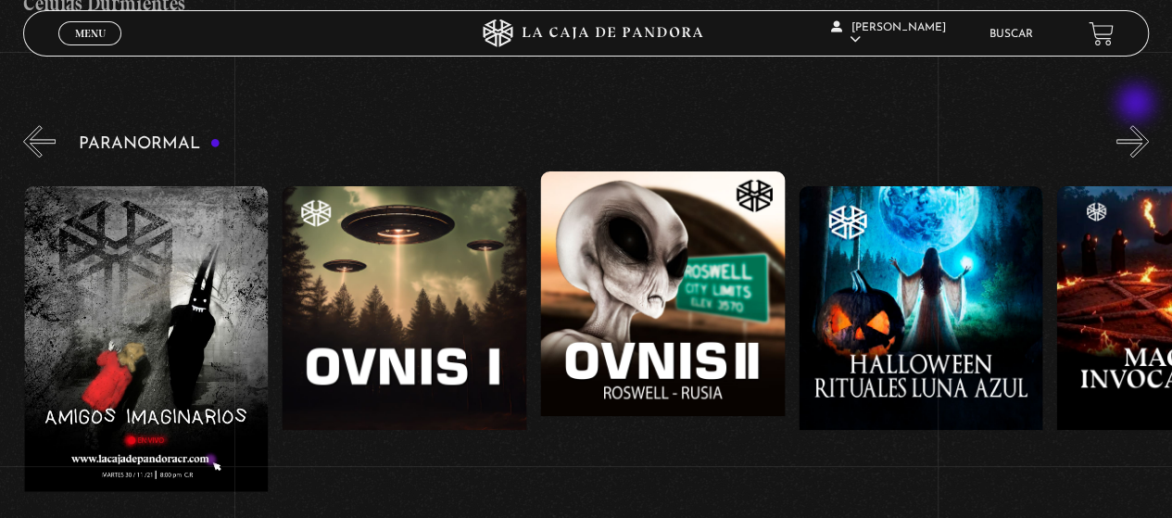
click at [1138, 125] on button "»" at bounding box center [1133, 141] width 32 height 32
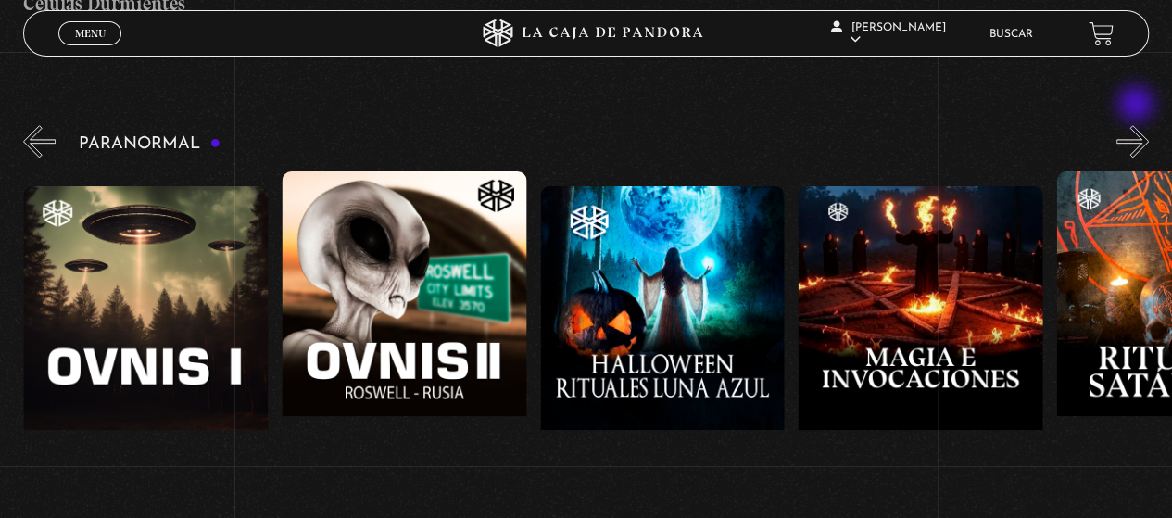
click at [1138, 125] on button "»" at bounding box center [1133, 141] width 32 height 32
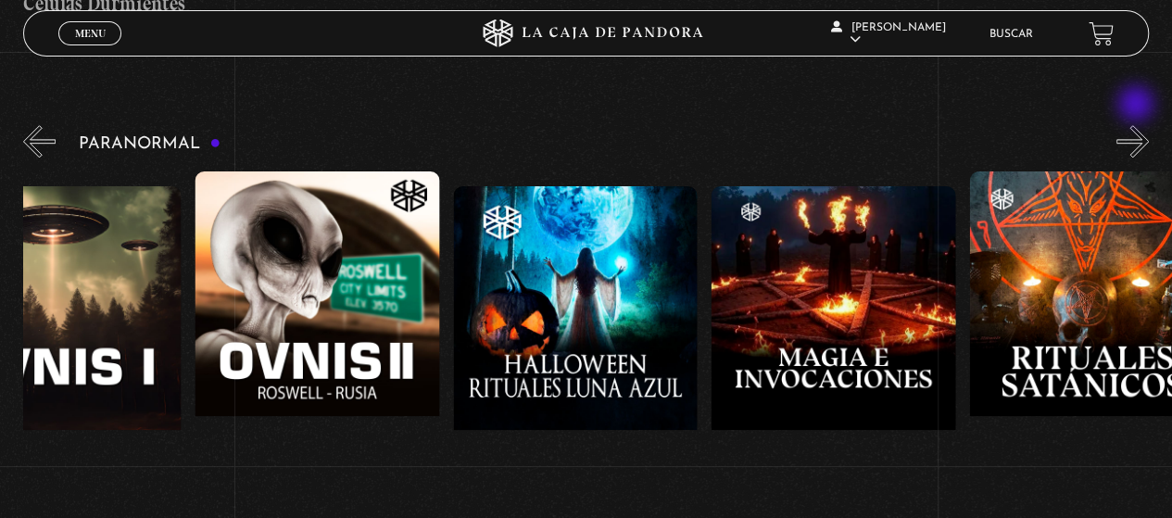
scroll to position [0, 1677]
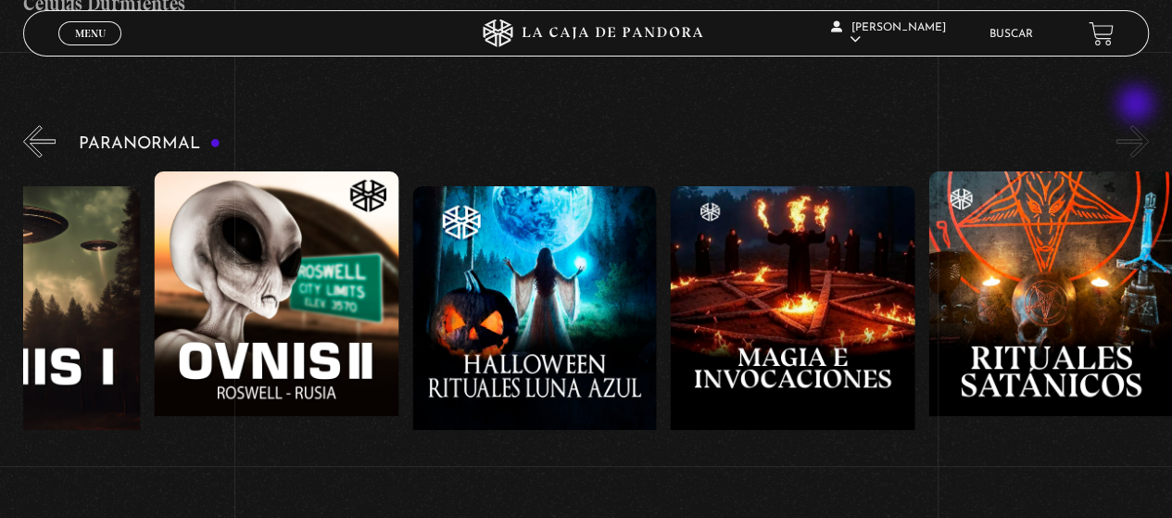
click at [1138, 125] on button "»" at bounding box center [1133, 141] width 32 height 32
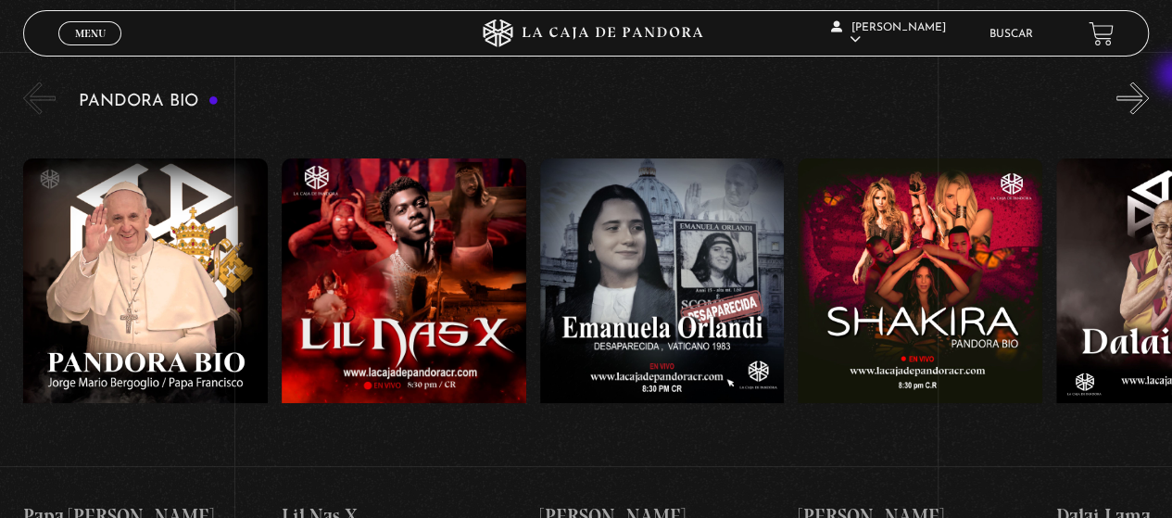
scroll to position [1896, 0]
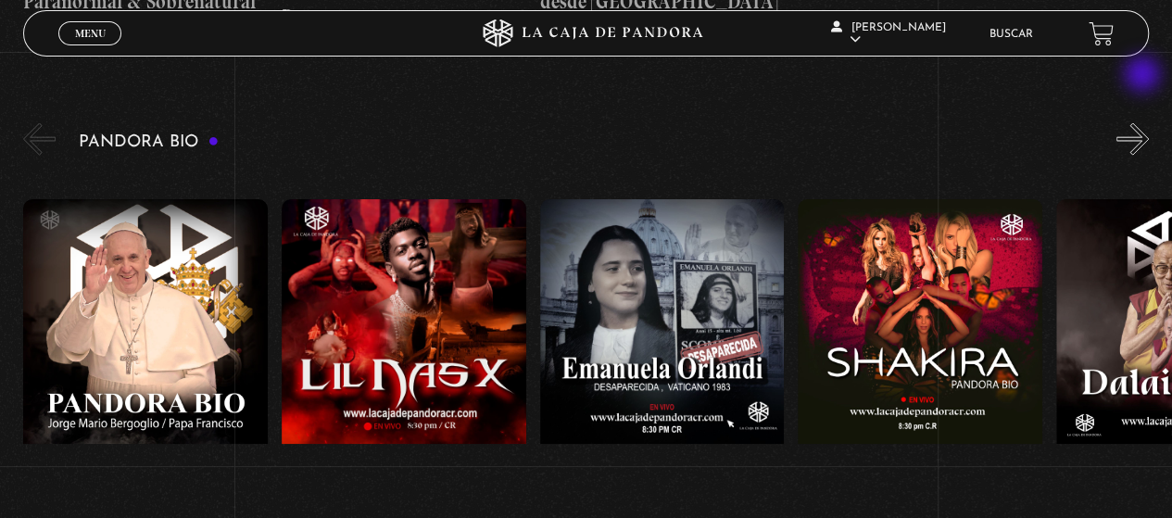
click at [1145, 123] on button "»" at bounding box center [1133, 139] width 32 height 32
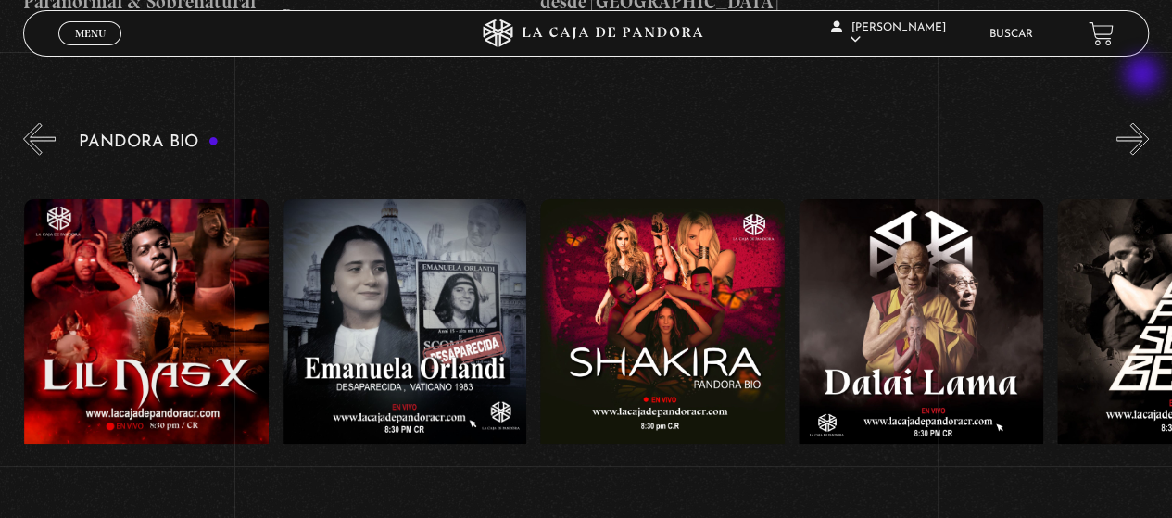
click at [1145, 123] on button "»" at bounding box center [1133, 139] width 32 height 32
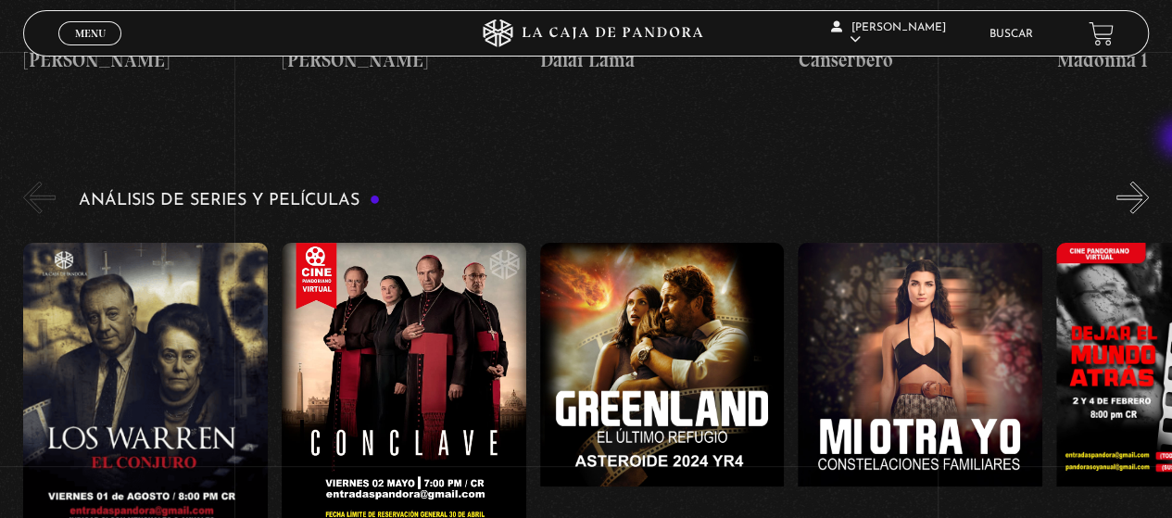
scroll to position [2383, 0]
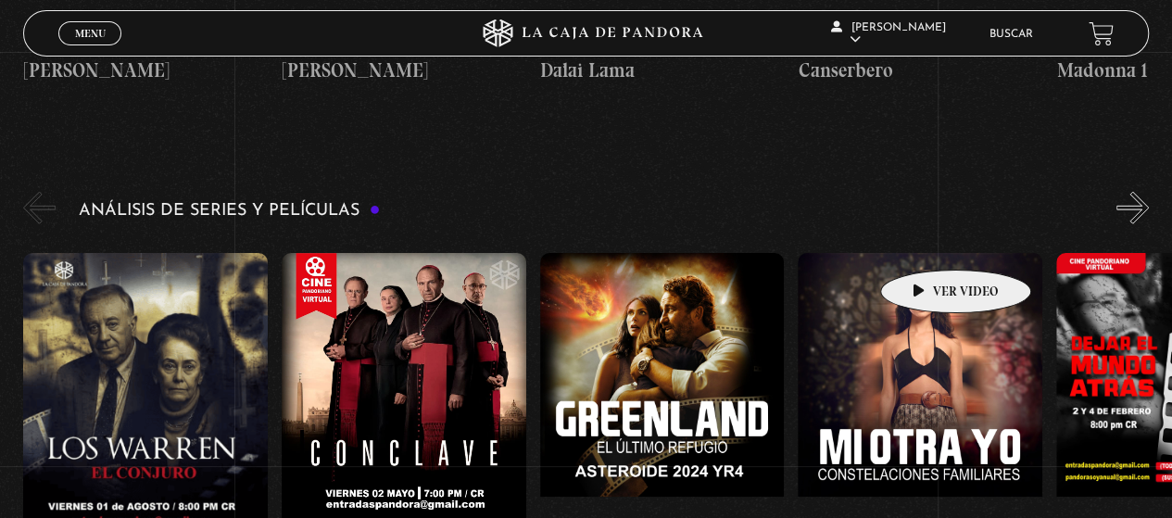
click at [927, 253] on figure at bounding box center [920, 420] width 245 height 334
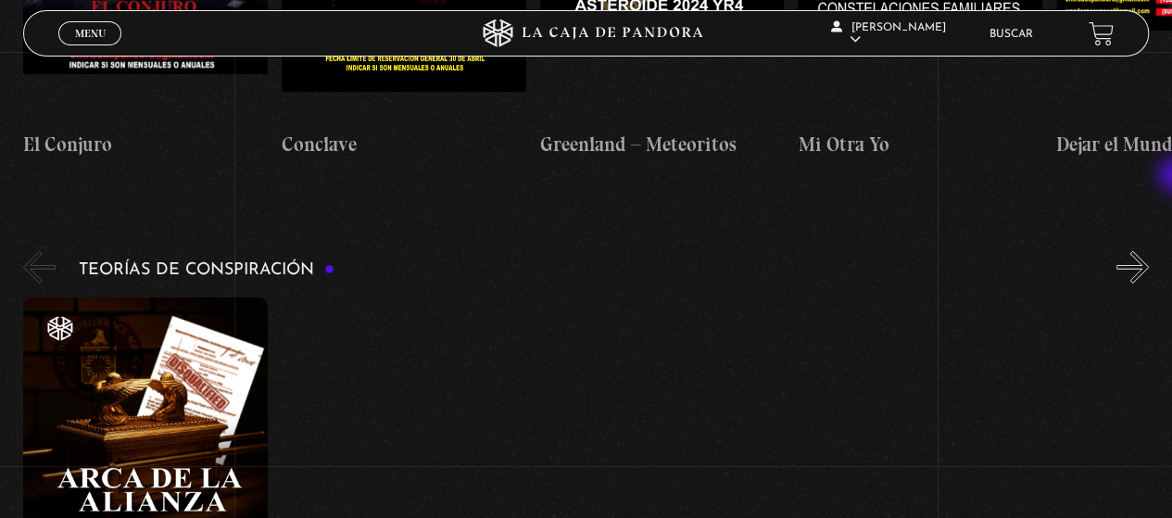
scroll to position [2859, 0]
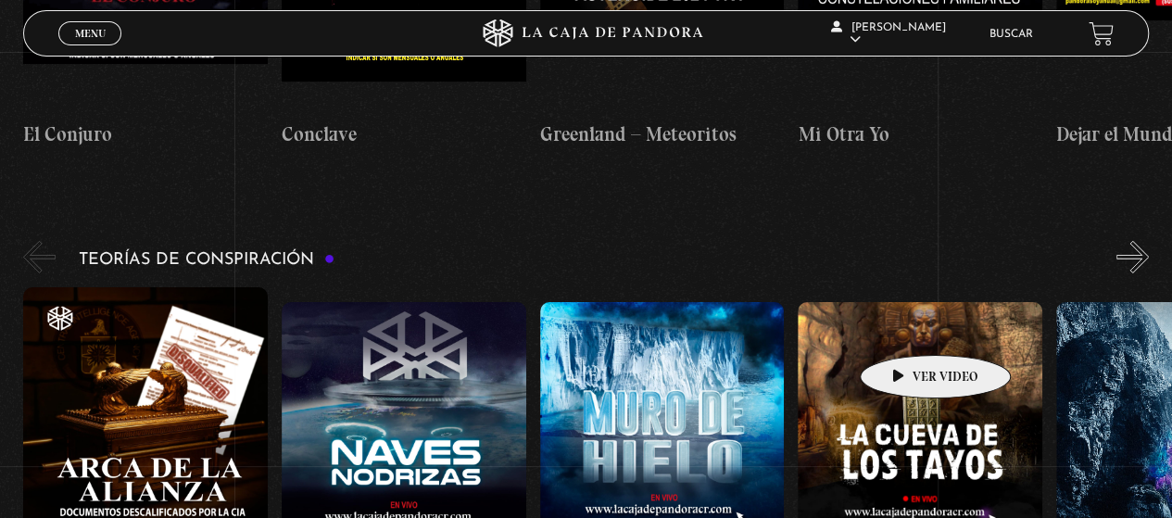
click at [906, 327] on figure at bounding box center [920, 469] width 245 height 334
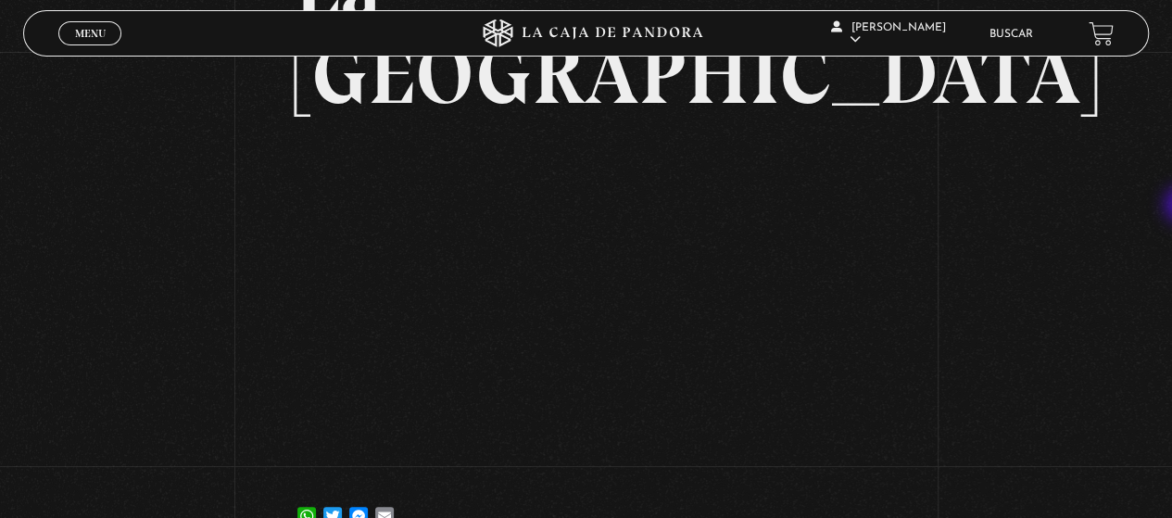
scroll to position [198, 0]
